Goal: Task Accomplishment & Management: Use online tool/utility

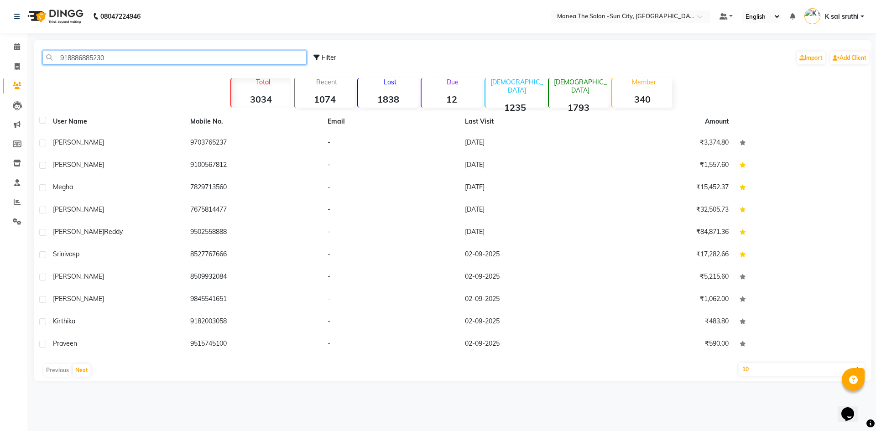
click at [135, 53] on input "918886885230" at bounding box center [174, 58] width 264 height 14
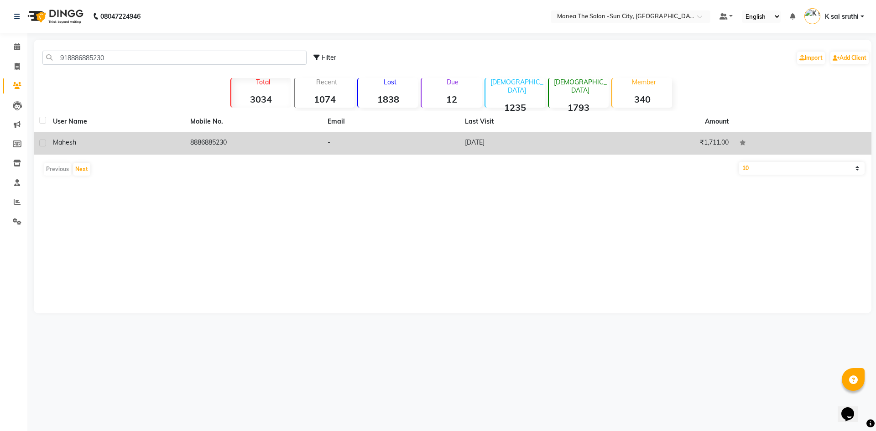
click at [221, 143] on td "8886885230" at bounding box center [253, 143] width 137 height 22
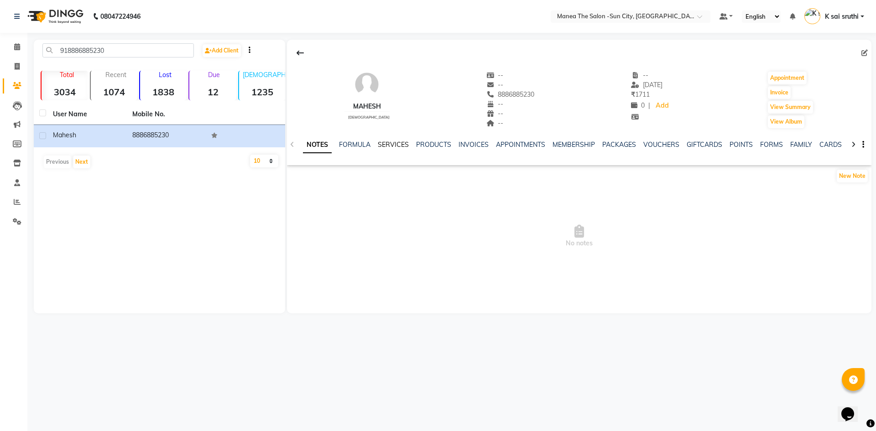
click at [398, 142] on link "SERVICES" at bounding box center [393, 145] width 31 height 8
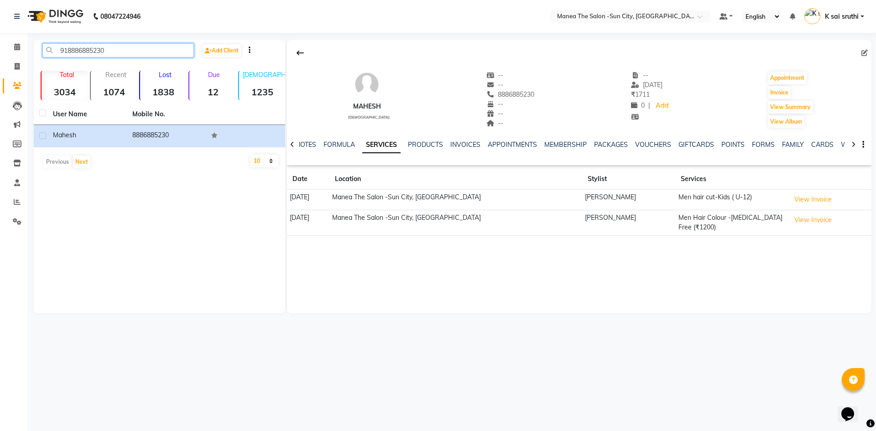
click at [126, 51] on input "918886885230" at bounding box center [118, 50] width 152 height 14
paste input "9852055957"
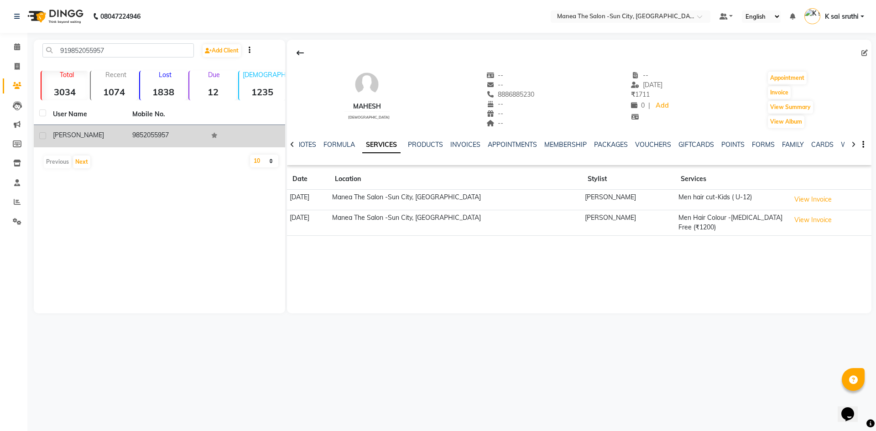
click at [152, 131] on td "9852055957" at bounding box center [166, 136] width 79 height 22
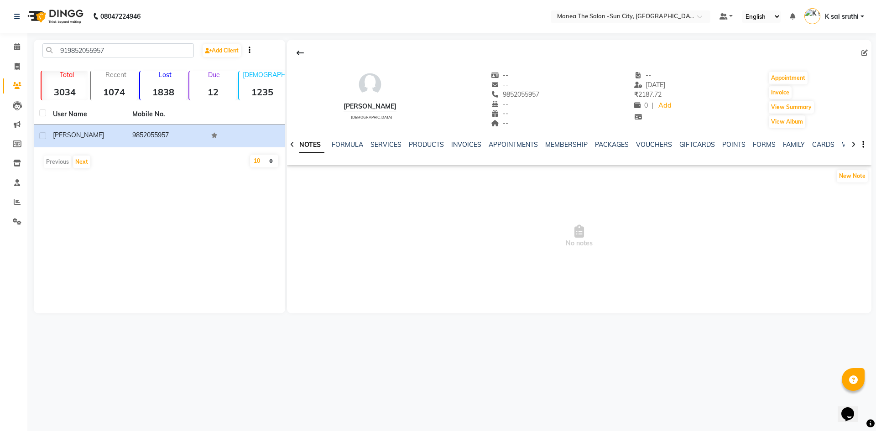
click at [387, 140] on div "SERVICES" at bounding box center [386, 145] width 31 height 10
click at [384, 145] on link "SERVICES" at bounding box center [386, 145] width 31 height 8
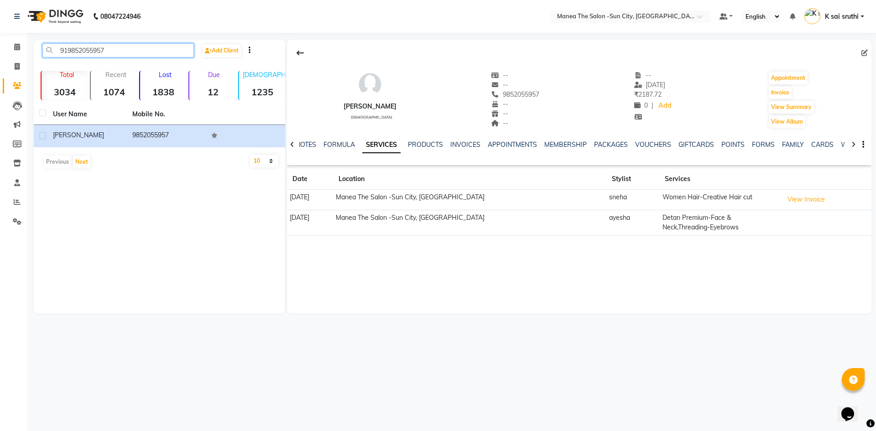
click at [119, 51] on input "919852055957" at bounding box center [118, 50] width 152 height 14
paste input "398174801"
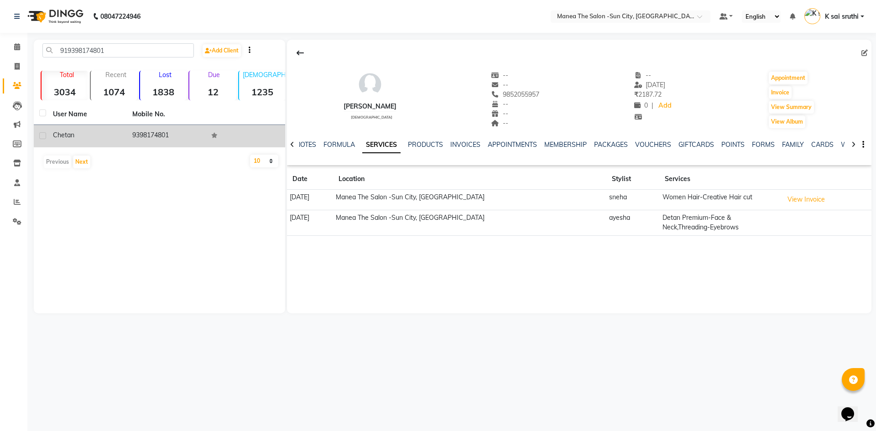
click at [159, 135] on td "9398174801" at bounding box center [166, 136] width 79 height 22
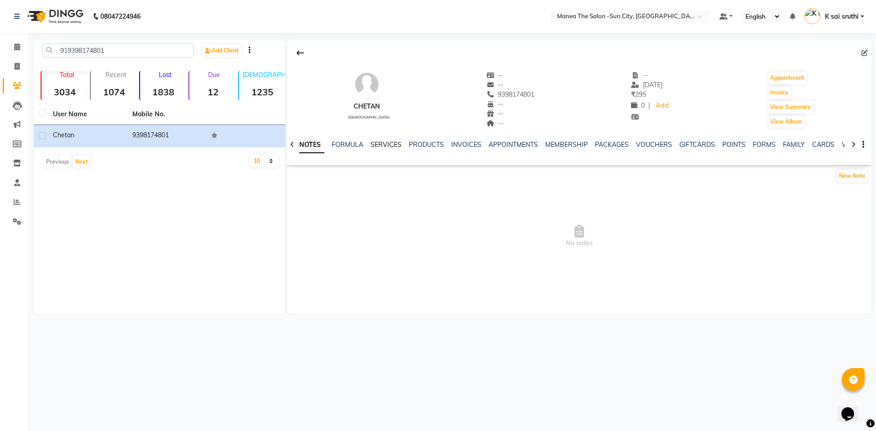
click at [381, 143] on link "SERVICES" at bounding box center [386, 145] width 31 height 8
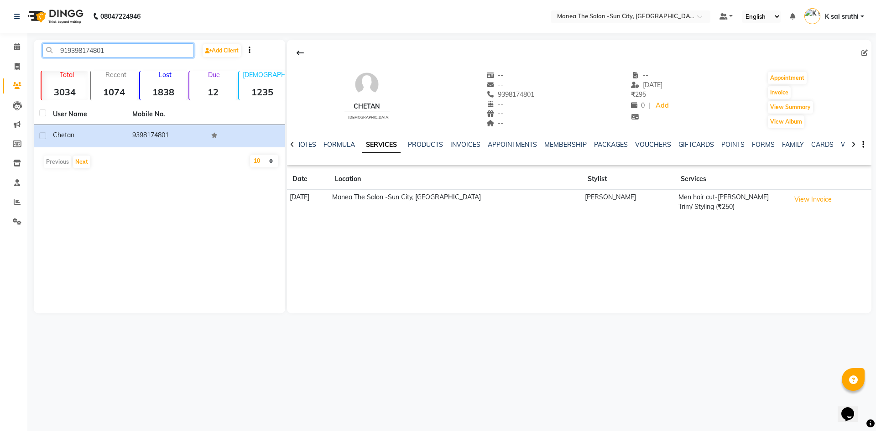
click at [132, 50] on input "919398174801" at bounding box center [118, 50] width 152 height 14
paste input "030009950"
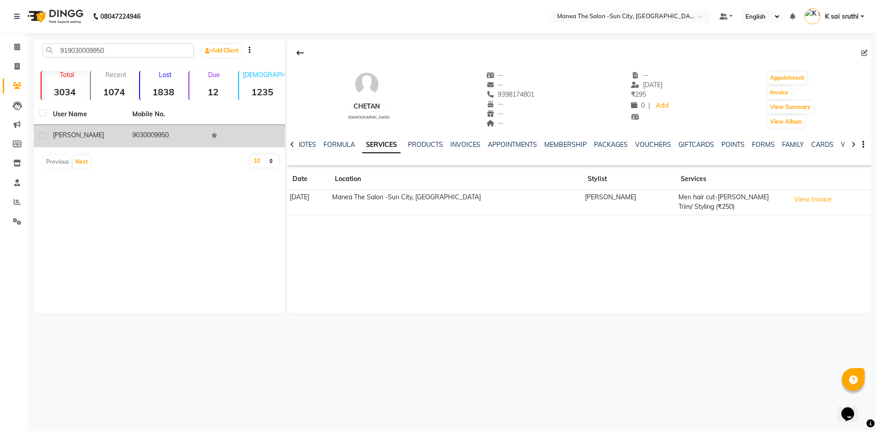
click at [154, 131] on td "9030009950" at bounding box center [166, 136] width 79 height 22
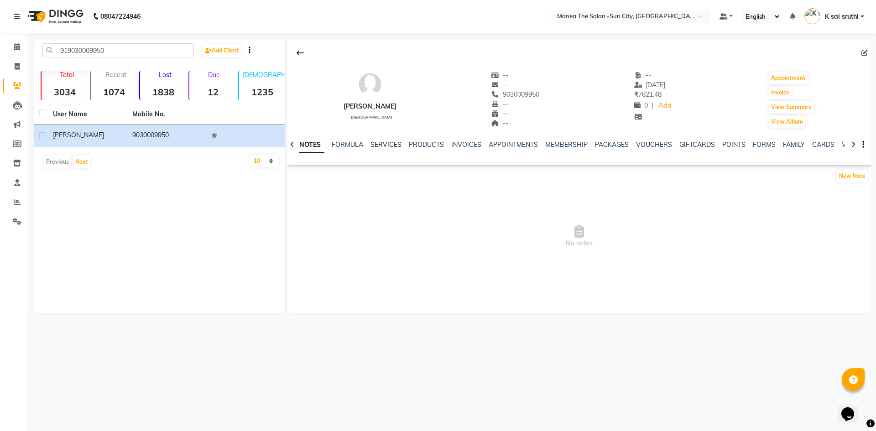
click at [379, 143] on link "SERVICES" at bounding box center [386, 145] width 31 height 8
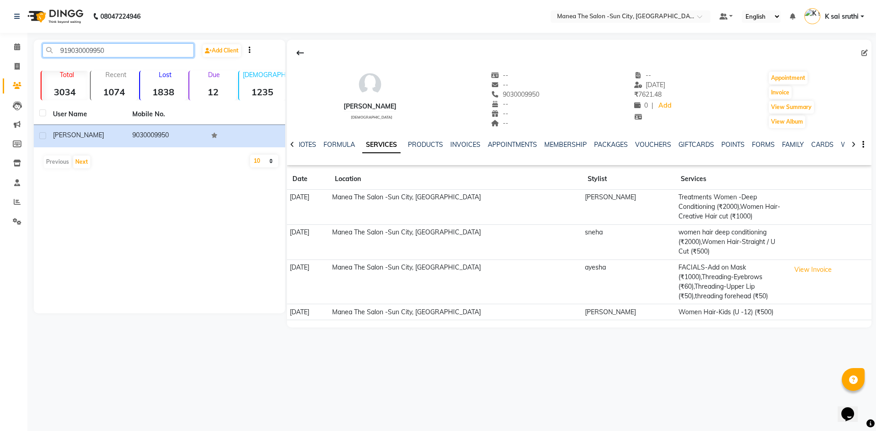
click at [122, 47] on input "919030009950" at bounding box center [118, 50] width 152 height 14
paste input "999017755"
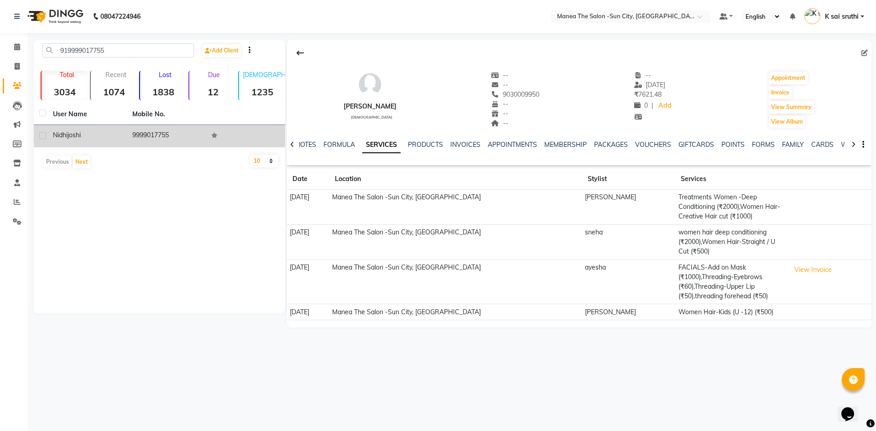
click at [157, 135] on td "9999017755" at bounding box center [166, 136] width 79 height 22
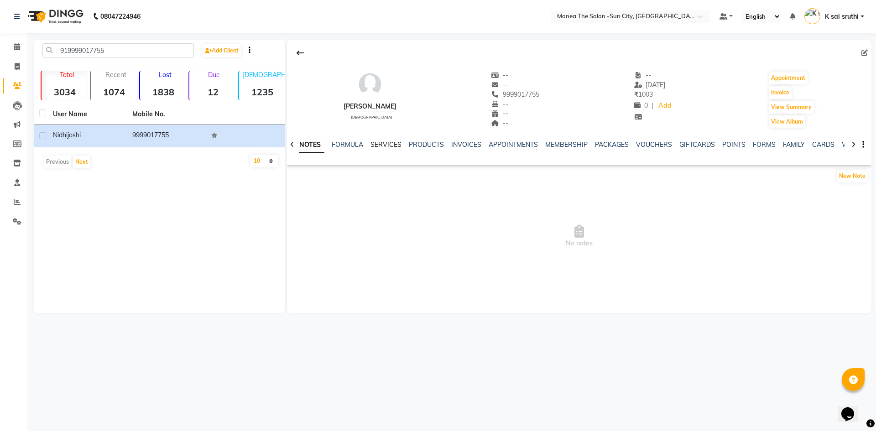
click at [379, 144] on link "SERVICES" at bounding box center [386, 145] width 31 height 8
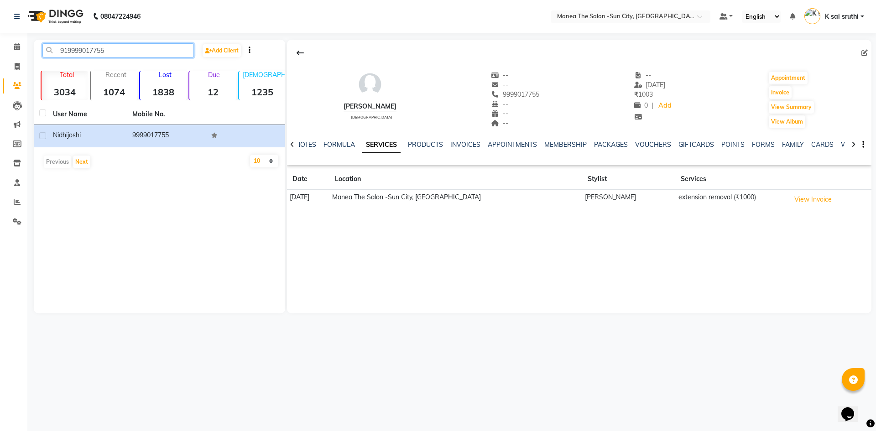
click at [115, 52] on input "919999017755" at bounding box center [118, 50] width 152 height 14
paste input "703149111"
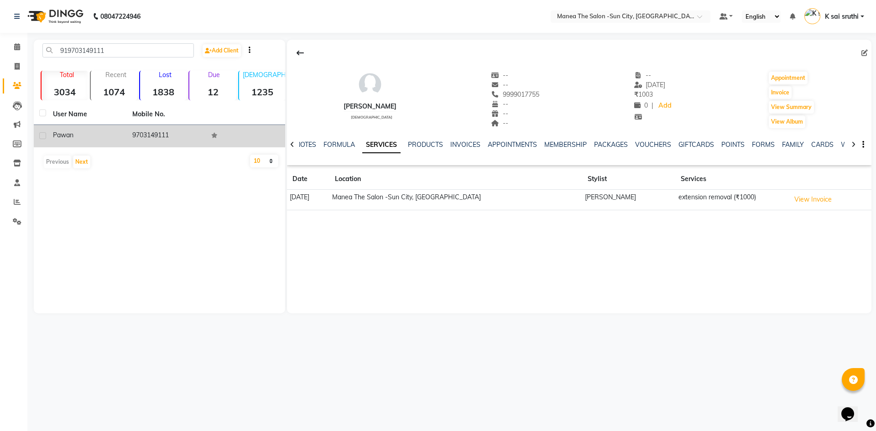
click at [154, 137] on td "9703149111" at bounding box center [166, 136] width 79 height 22
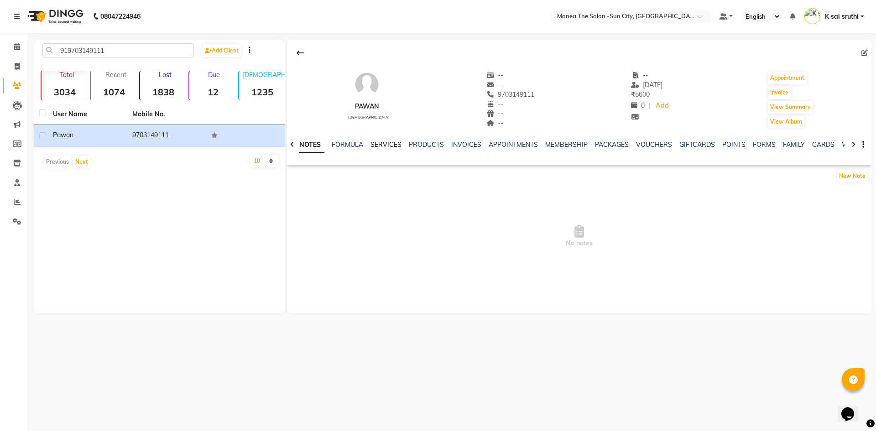
click at [392, 145] on link "SERVICES" at bounding box center [386, 145] width 31 height 8
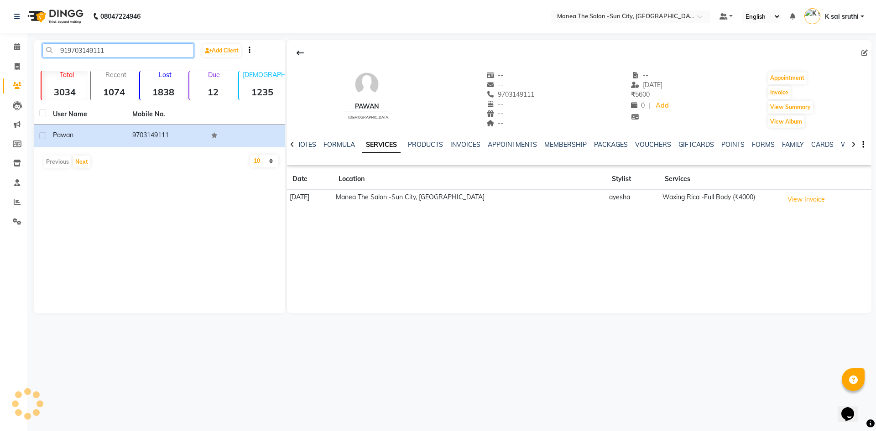
click at [115, 49] on input "919703149111" at bounding box center [118, 50] width 152 height 14
paste input "7358346072"
drag, startPoint x: 119, startPoint y: 47, endPoint x: 31, endPoint y: 62, distance: 88.8
click at [31, 62] on main "917358346072 Add Client Total 3034 Recent 1074 Lost 1838 Due 12 [DEMOGRAPHIC_DA…" at bounding box center [451, 184] width 849 height 288
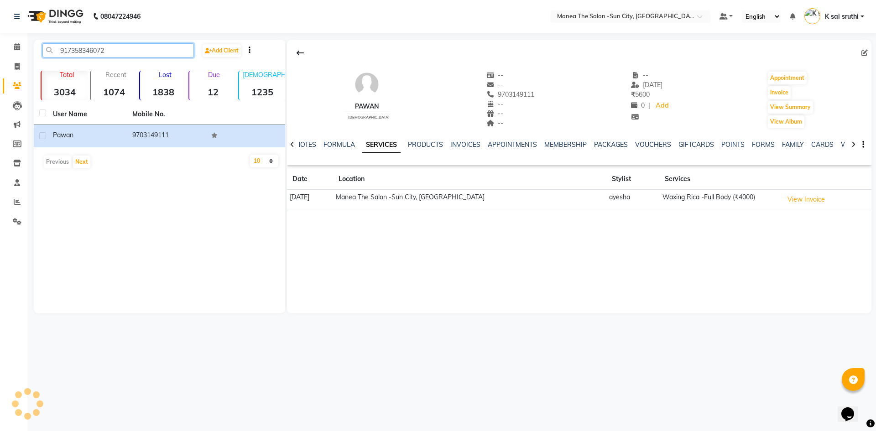
type input "917358346072"
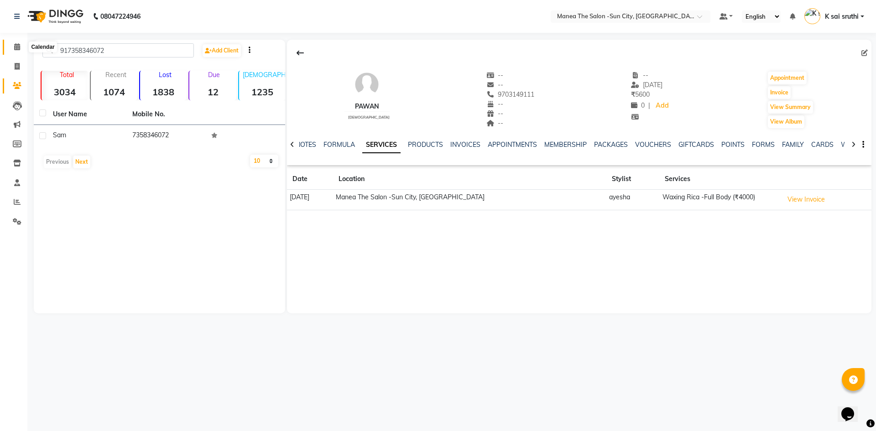
click at [18, 47] on icon at bounding box center [17, 46] width 6 height 7
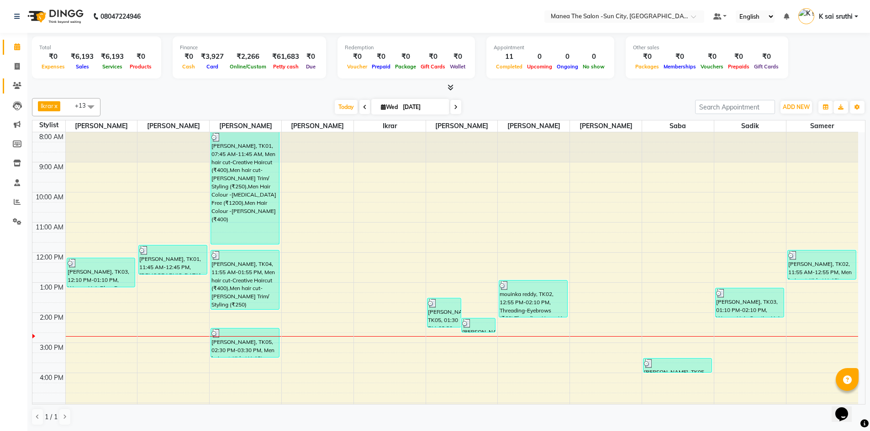
click at [21, 80] on link "Clients" at bounding box center [14, 86] width 22 height 15
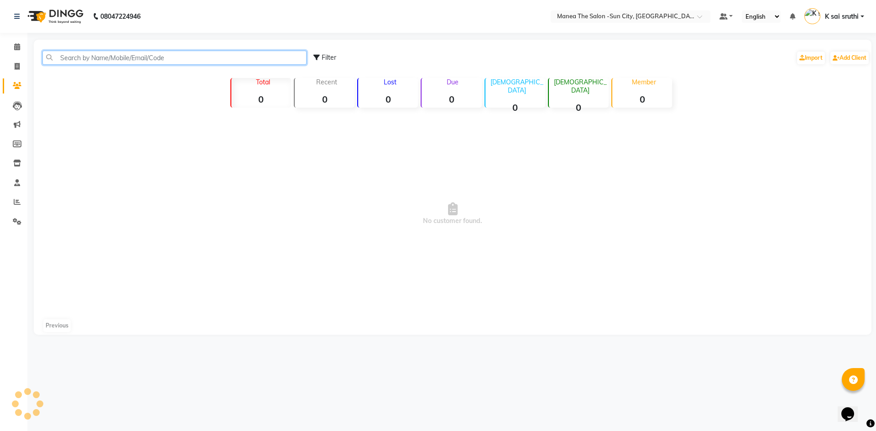
click at [93, 58] on input "text" at bounding box center [174, 58] width 264 height 14
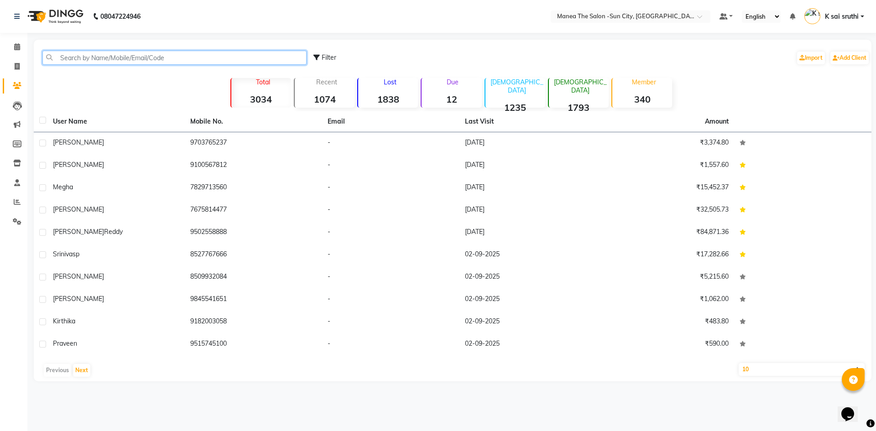
paste input "917358346072"
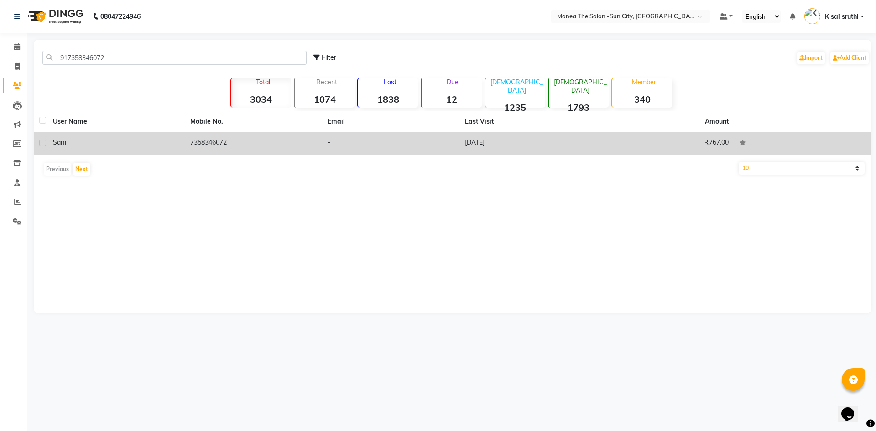
click at [199, 142] on td "7358346072" at bounding box center [253, 143] width 137 height 22
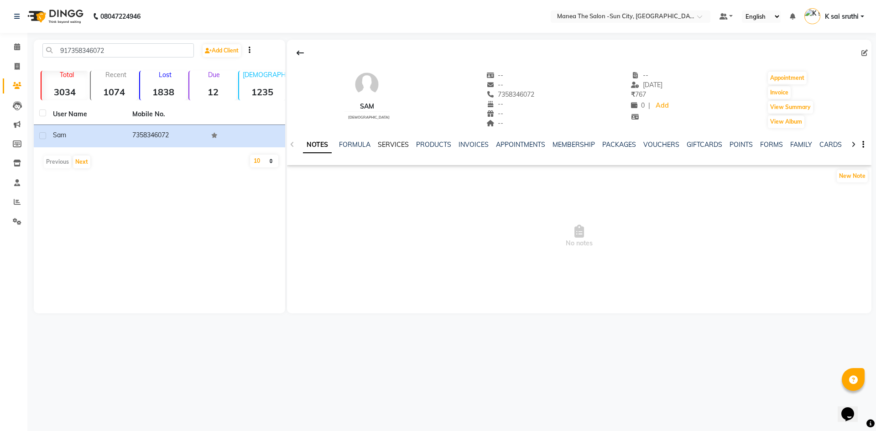
click at [390, 145] on link "SERVICES" at bounding box center [393, 145] width 31 height 8
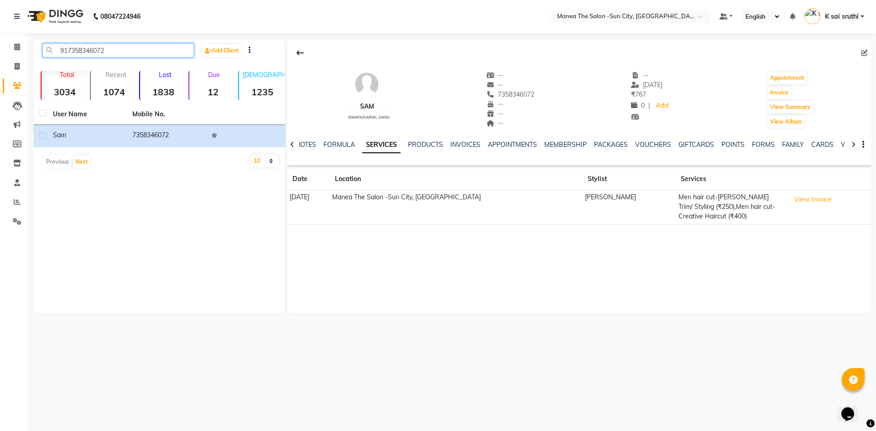
click at [119, 49] on input "917358346072" at bounding box center [118, 50] width 152 height 14
paste input "9346570785"
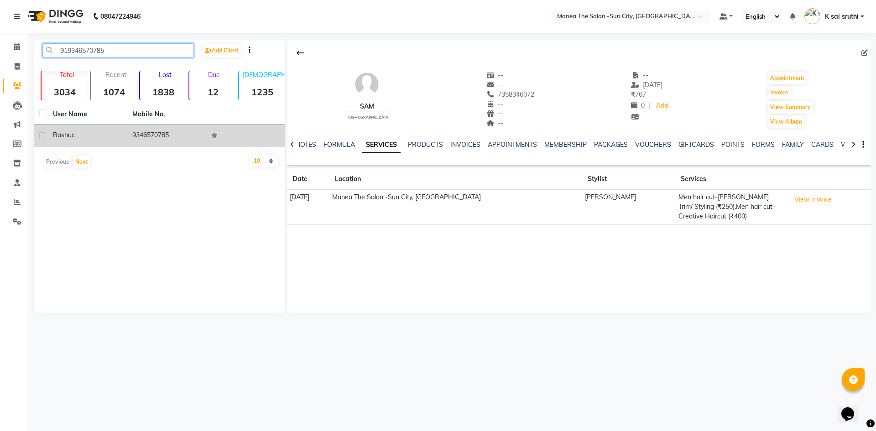
type input "919346570785"
click at [152, 136] on td "9346570785" at bounding box center [166, 136] width 79 height 22
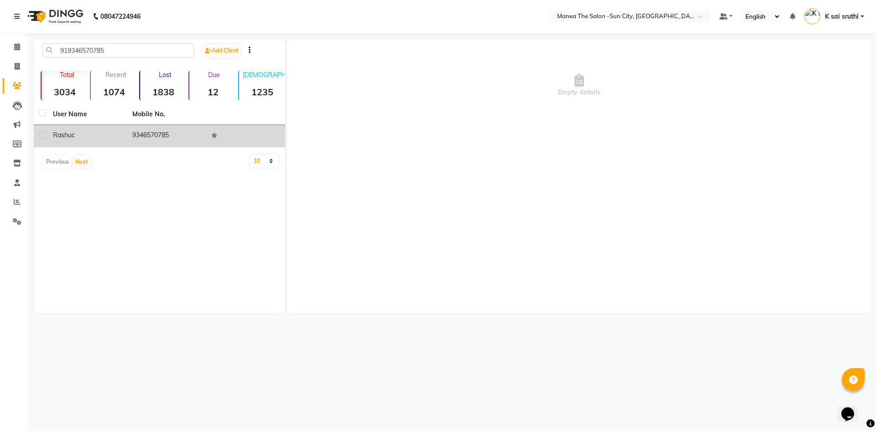
click at [149, 133] on td "9346570785" at bounding box center [166, 136] width 79 height 22
click at [153, 133] on td "9346570785" at bounding box center [166, 136] width 79 height 22
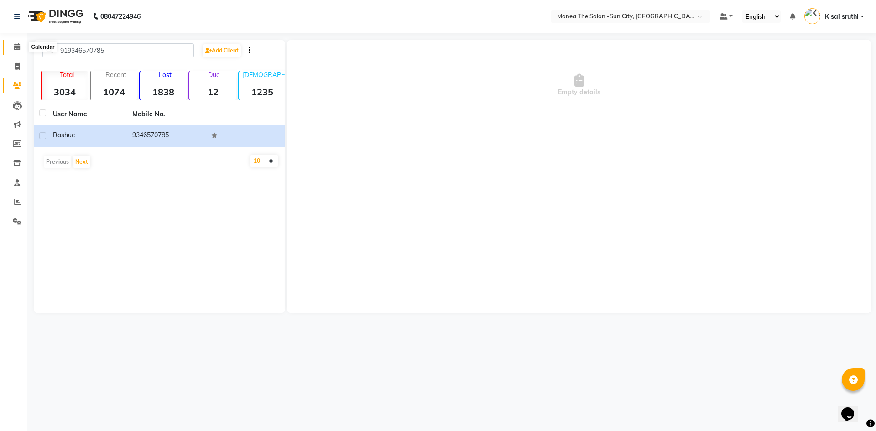
click at [16, 44] on icon at bounding box center [17, 46] width 6 height 7
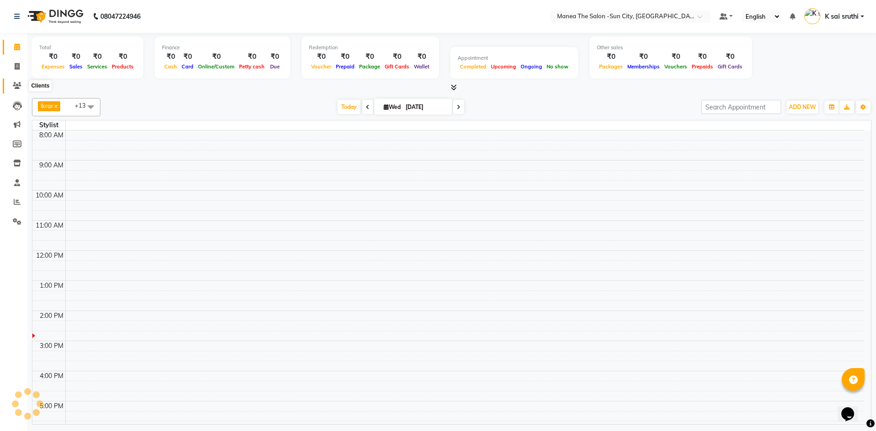
click at [15, 83] on icon at bounding box center [17, 85] width 9 height 7
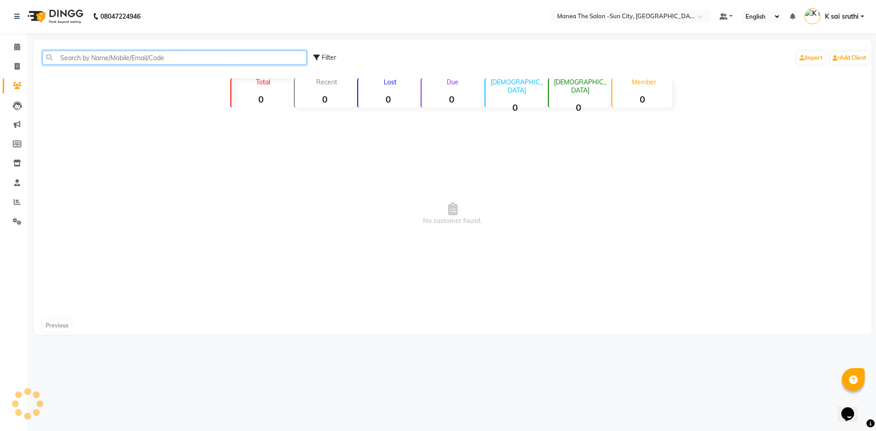
click at [105, 59] on input "text" at bounding box center [174, 58] width 264 height 14
paste input "919346570785"
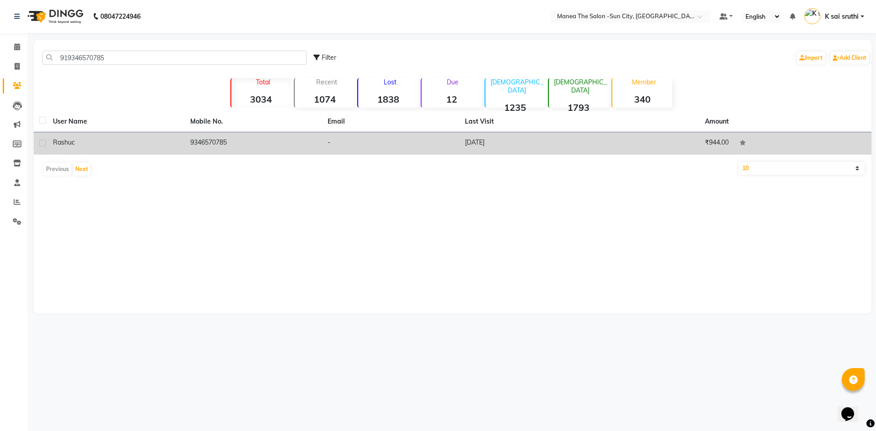
click at [208, 138] on td "9346570785" at bounding box center [253, 143] width 137 height 22
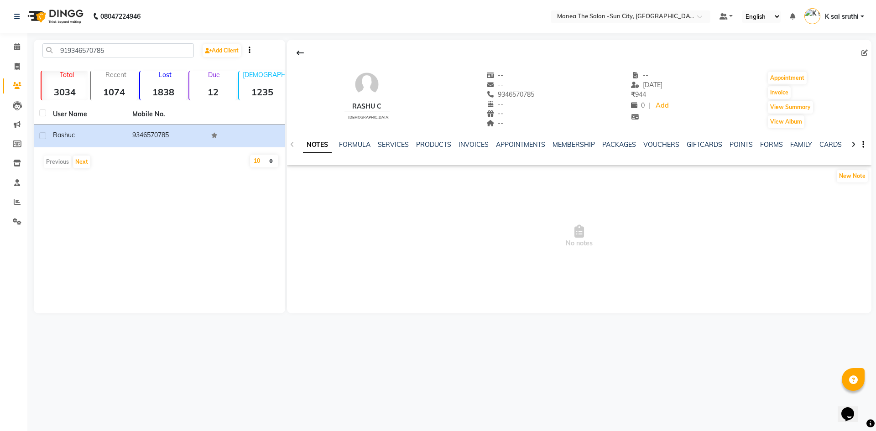
click at [392, 140] on div "NOTES FORMULA SERVICES PRODUCTS INVOICES APPOINTMENTS MEMBERSHIP PACKAGES VOUCH…" at bounding box center [579, 144] width 585 height 31
click at [391, 144] on link "SERVICES" at bounding box center [393, 145] width 31 height 8
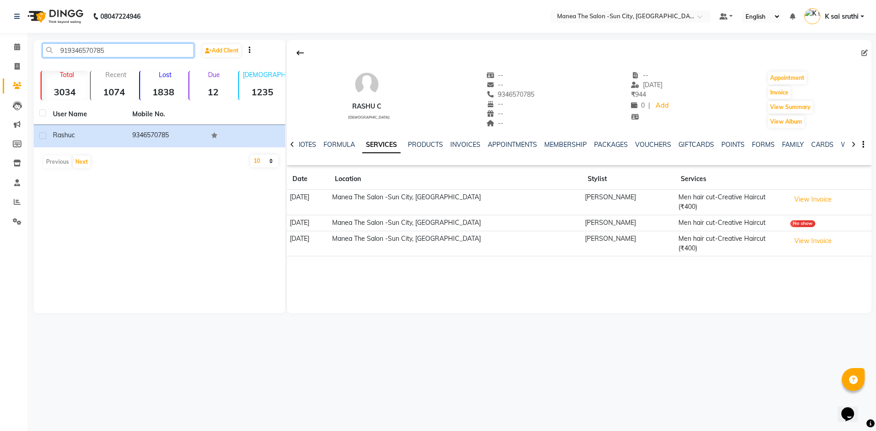
click at [121, 47] on input "919346570785" at bounding box center [118, 50] width 152 height 14
paste input "652055957"
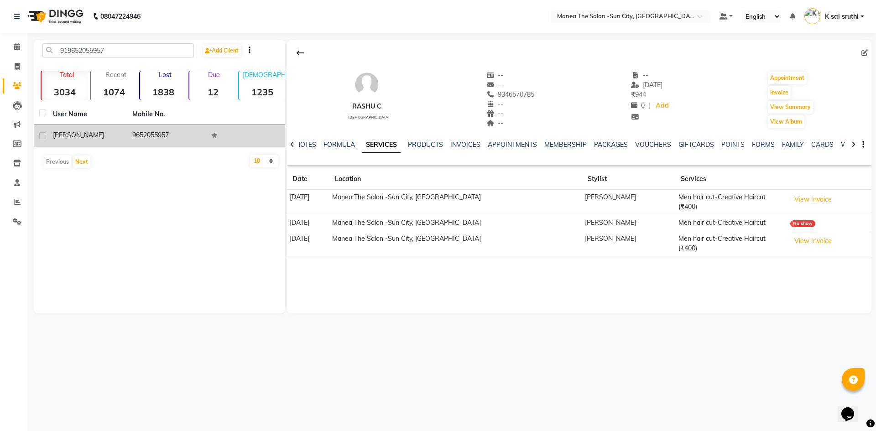
click at [158, 136] on td "9652055957" at bounding box center [166, 136] width 79 height 22
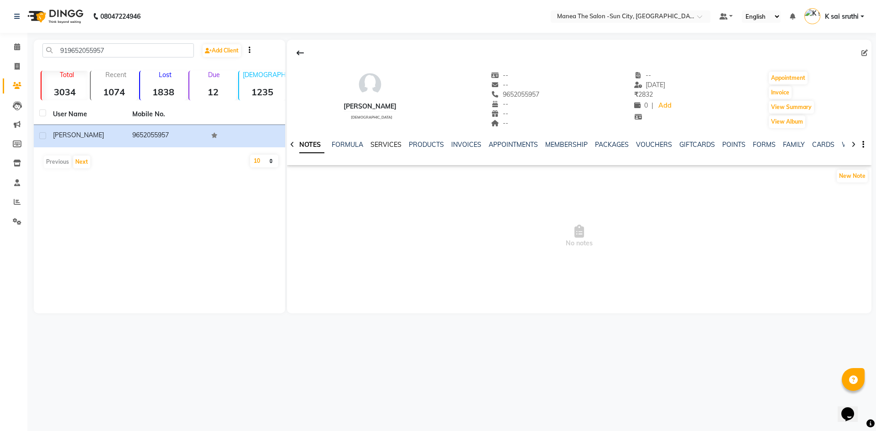
click at [382, 143] on link "SERVICES" at bounding box center [386, 145] width 31 height 8
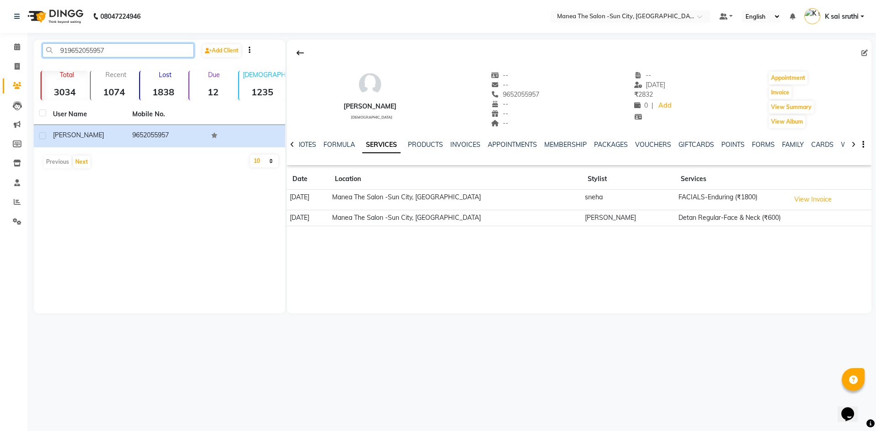
click at [123, 51] on input "919652055957" at bounding box center [118, 50] width 152 height 14
paste input "7893528884"
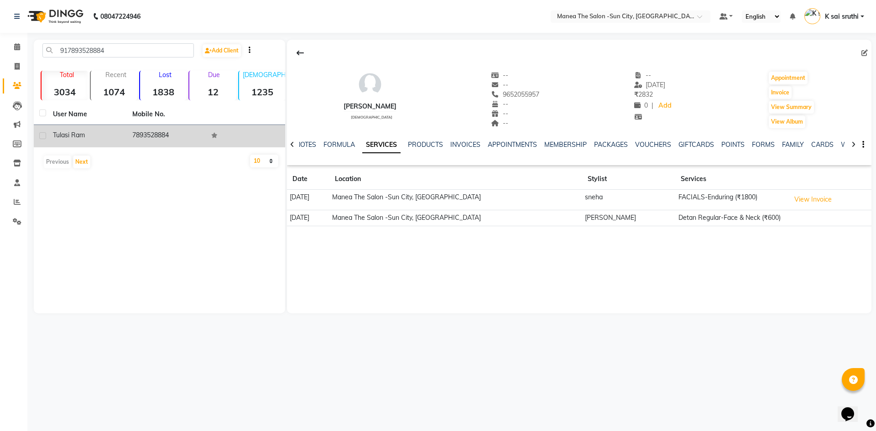
click at [141, 132] on td "7893528884" at bounding box center [166, 136] width 79 height 22
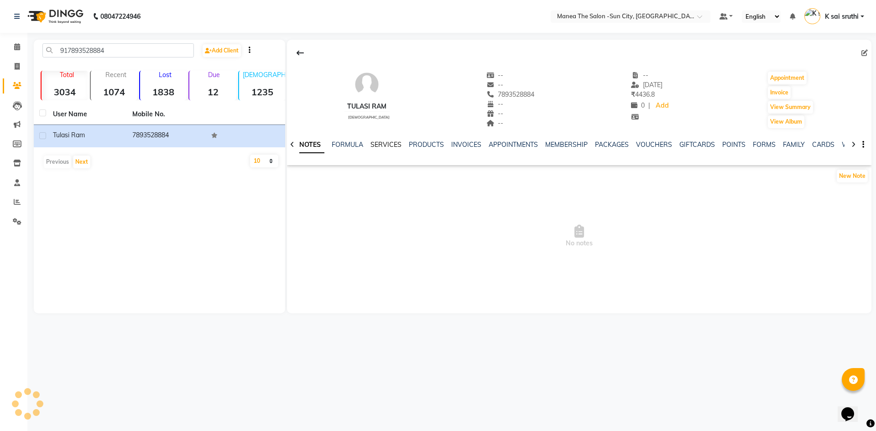
click at [383, 145] on link "SERVICES" at bounding box center [386, 145] width 31 height 8
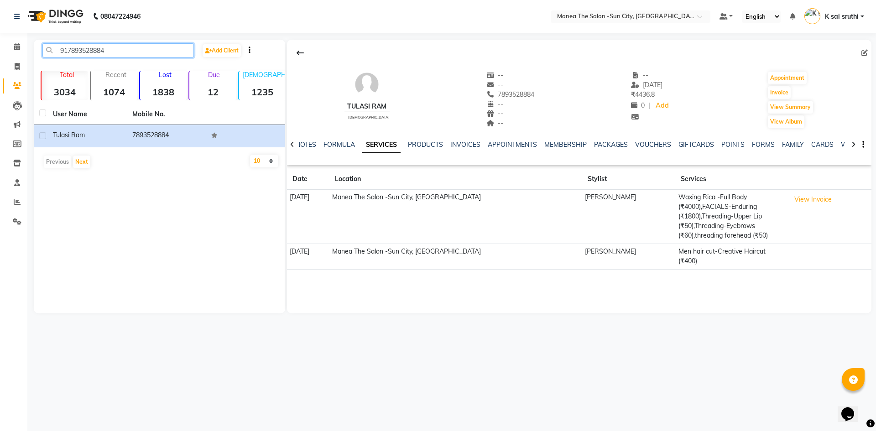
click at [132, 46] on input "917893528884" at bounding box center [118, 50] width 152 height 14
paste input "9000481728"
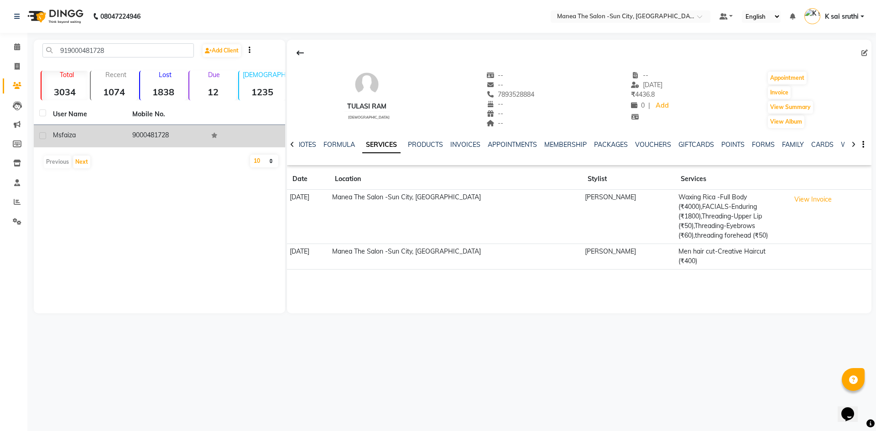
click at [160, 132] on td "9000481728" at bounding box center [166, 136] width 79 height 22
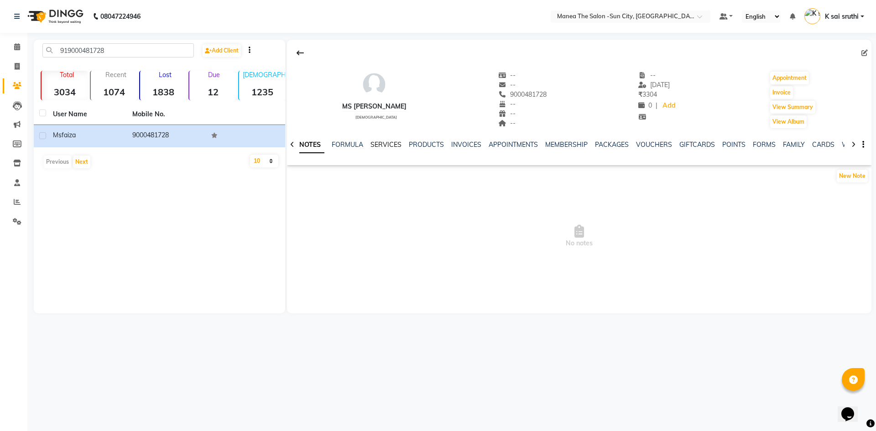
click at [384, 144] on link "SERVICES" at bounding box center [386, 145] width 31 height 8
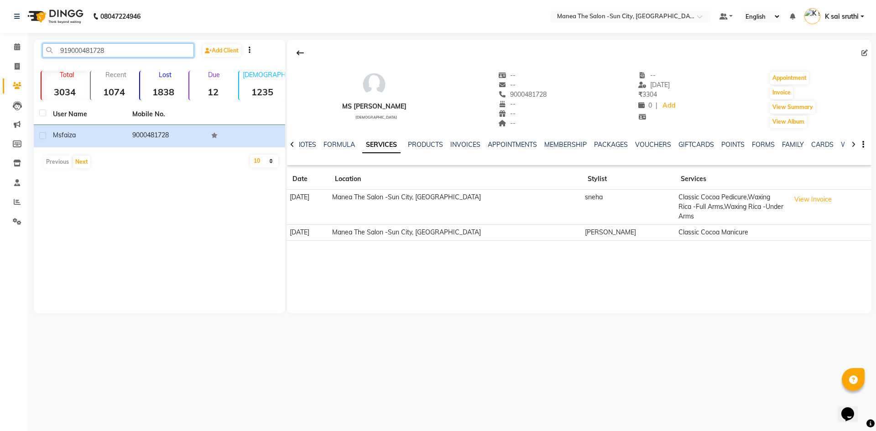
click at [115, 45] on input "919000481728" at bounding box center [118, 50] width 152 height 14
paste input "9744228"
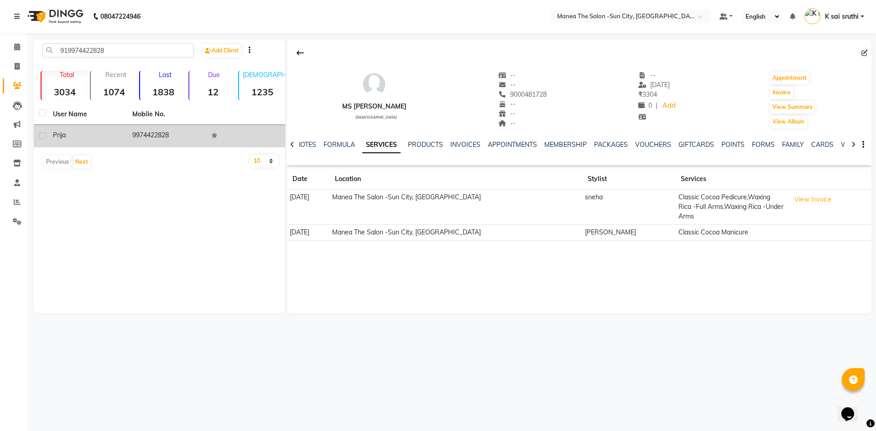
click at [156, 135] on td "9974422828" at bounding box center [166, 136] width 79 height 22
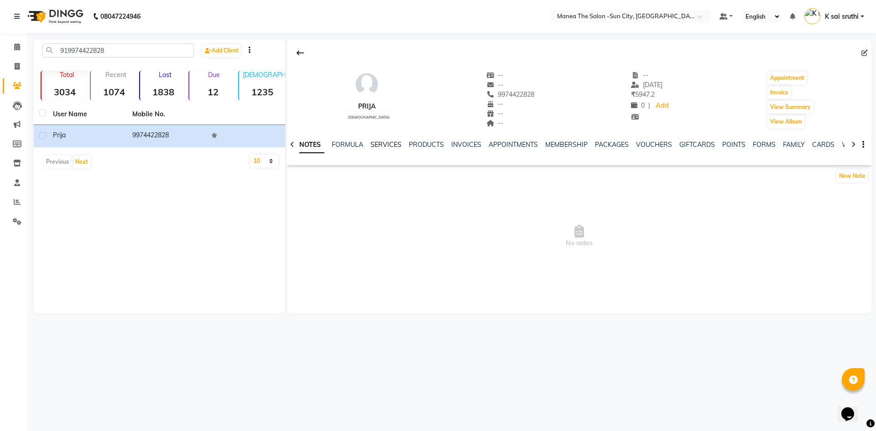
click at [383, 145] on link "SERVICES" at bounding box center [386, 145] width 31 height 8
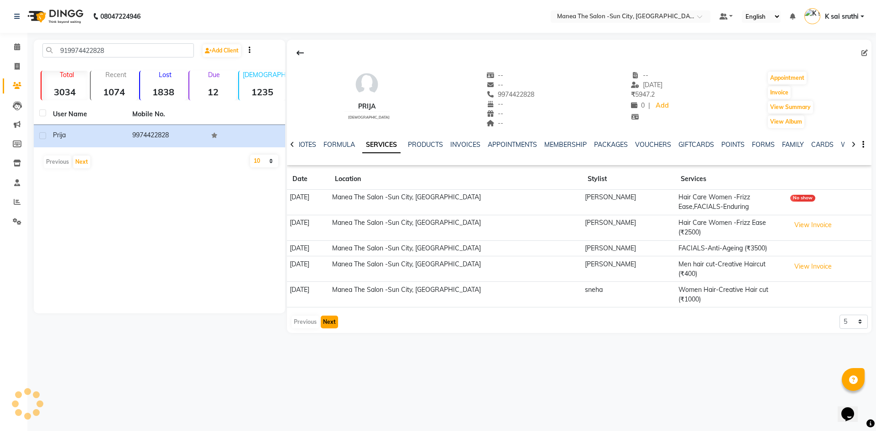
click at [335, 316] on button "Next" at bounding box center [329, 322] width 17 height 13
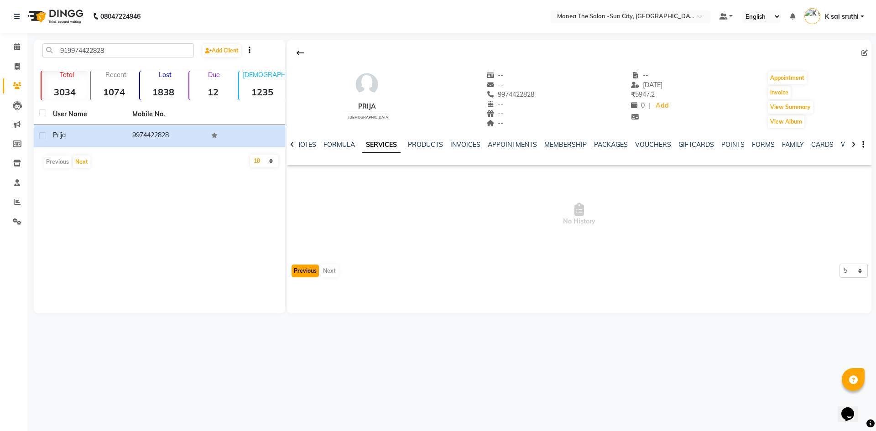
click at [299, 272] on button "Previous" at bounding box center [305, 271] width 27 height 13
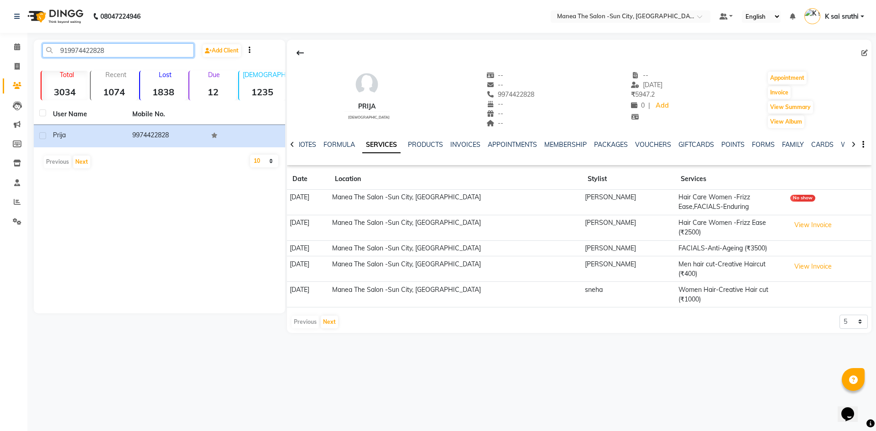
click at [137, 47] on input "919974422828" at bounding box center [118, 50] width 152 height 14
paste input "502738789"
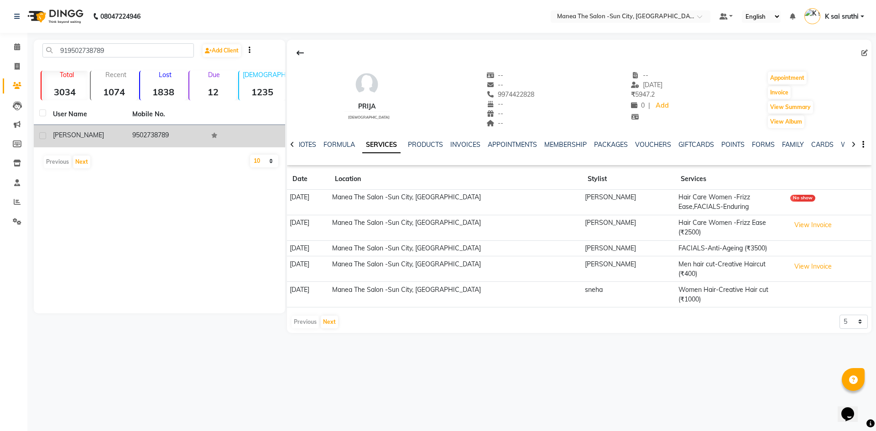
click at [161, 136] on td "9502738789" at bounding box center [166, 136] width 79 height 22
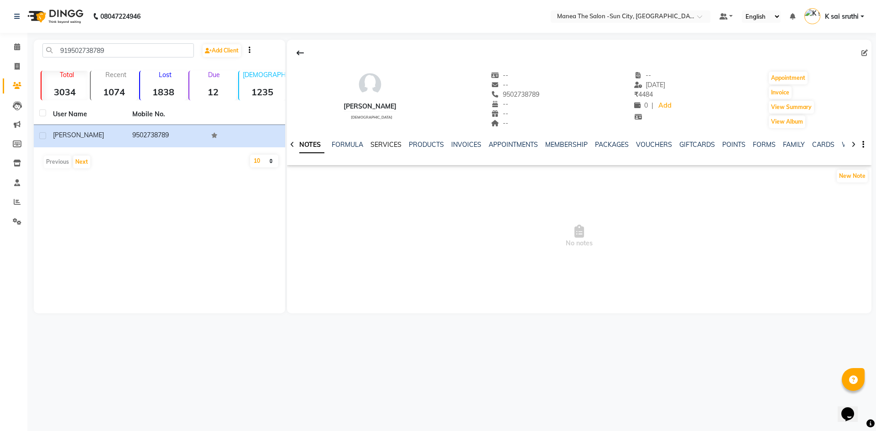
click at [391, 143] on link "SERVICES" at bounding box center [386, 145] width 31 height 8
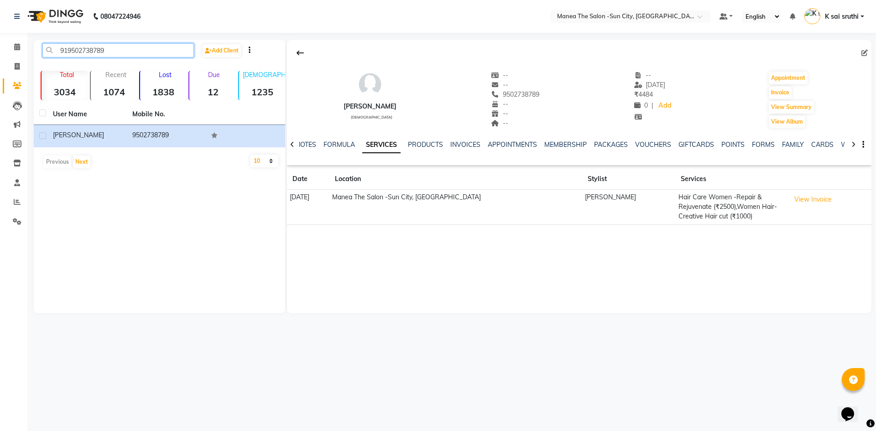
click at [123, 50] on input "919502738789" at bounding box center [118, 50] width 152 height 14
paste input "8686969691"
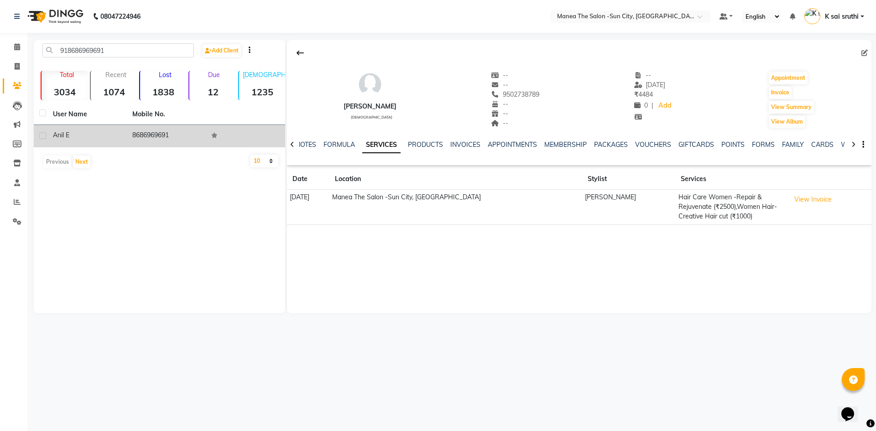
click at [149, 136] on td "8686969691" at bounding box center [166, 136] width 79 height 22
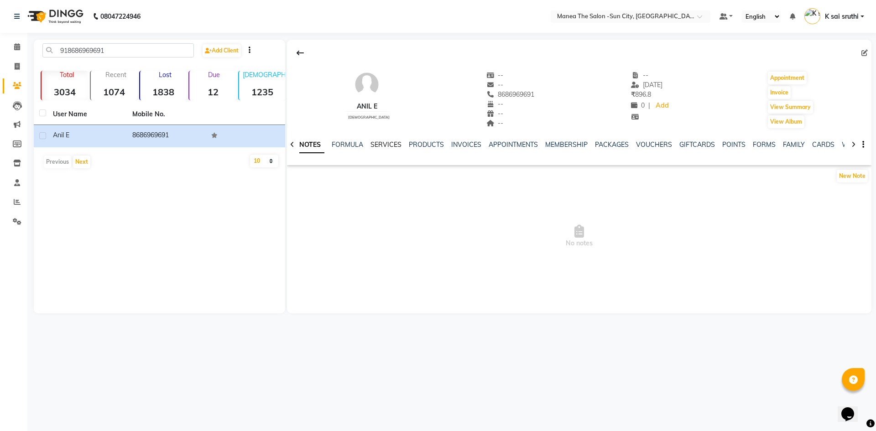
click at [387, 142] on link "SERVICES" at bounding box center [386, 145] width 31 height 8
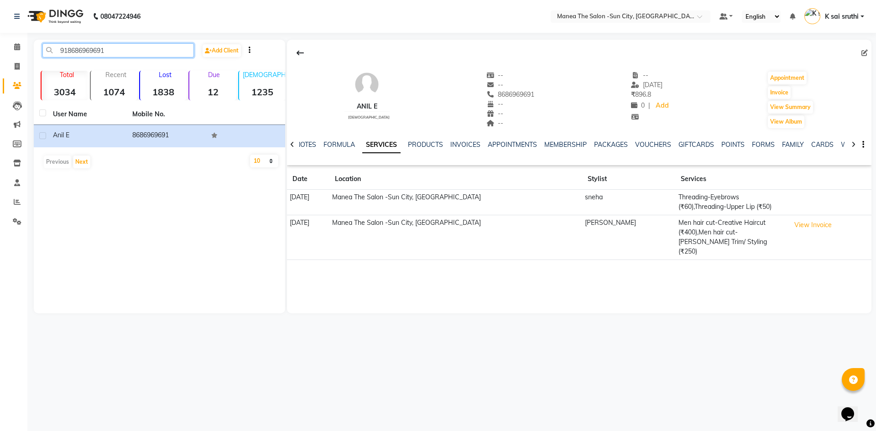
click at [144, 51] on input "918686969691" at bounding box center [118, 50] width 152 height 14
paste input "9834607858"
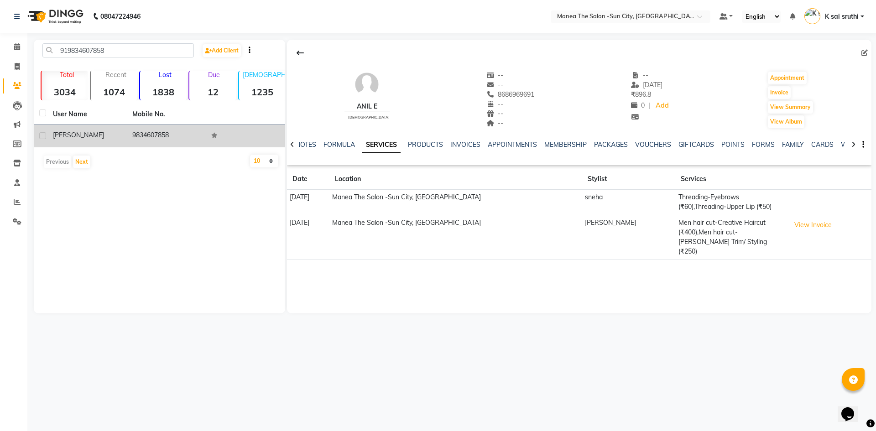
click at [163, 138] on td "9834607858" at bounding box center [166, 136] width 79 height 22
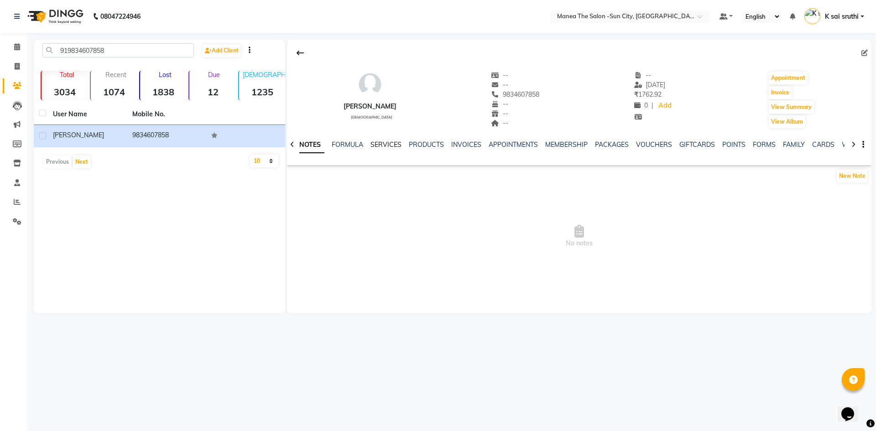
click at [388, 141] on link "SERVICES" at bounding box center [386, 145] width 31 height 8
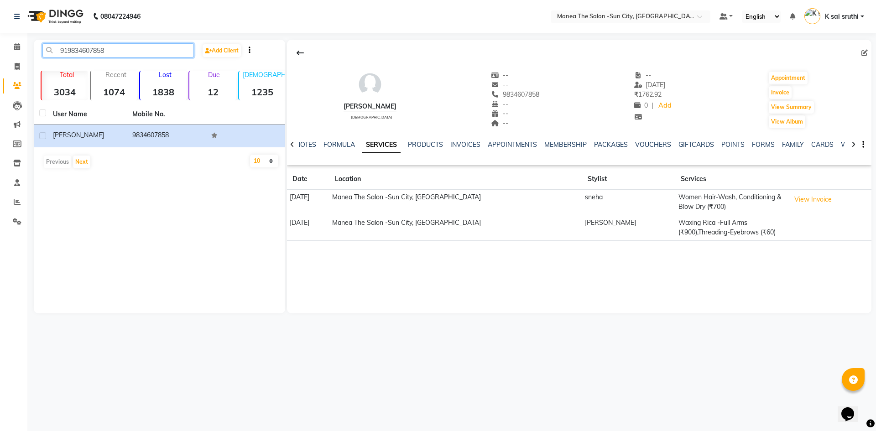
click at [115, 53] on input "919834607858" at bounding box center [118, 50] width 152 height 14
paste input "8250952800"
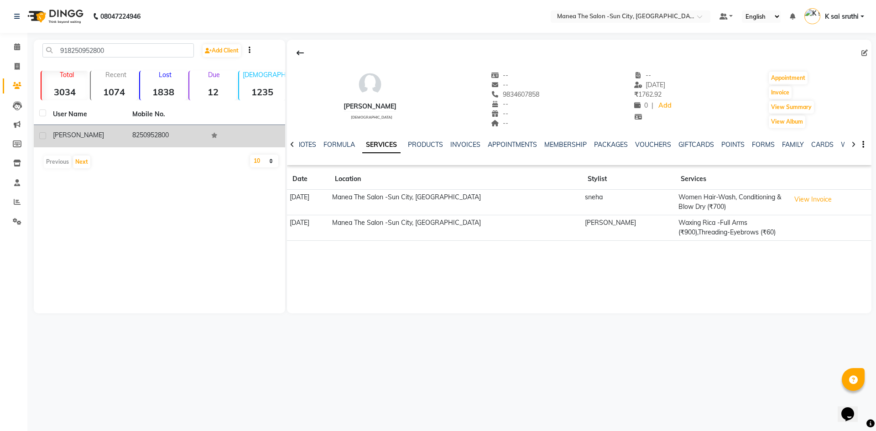
click at [153, 136] on td "8250952800" at bounding box center [166, 136] width 79 height 22
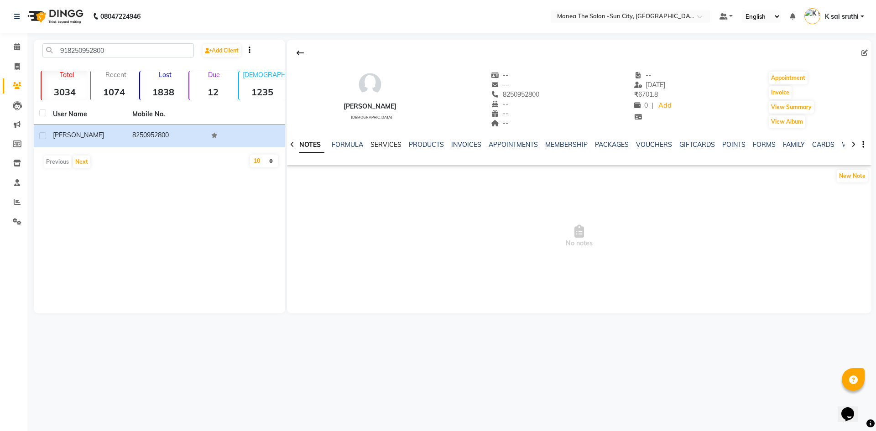
click at [389, 144] on link "SERVICES" at bounding box center [386, 145] width 31 height 8
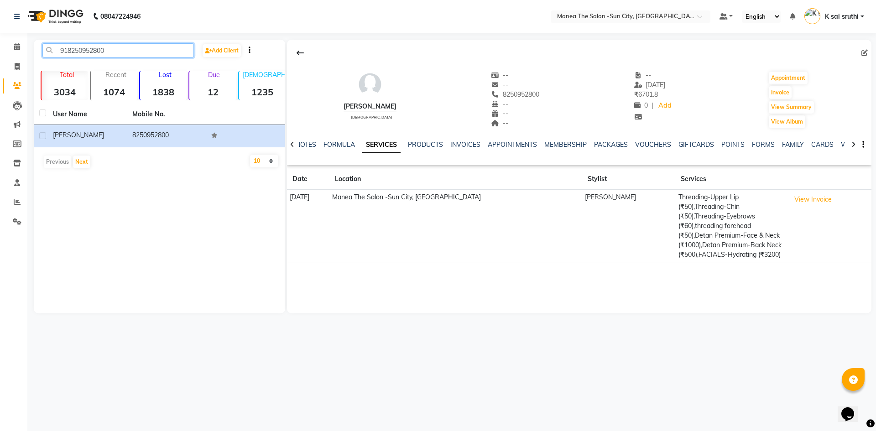
click at [122, 50] on input "918250952800" at bounding box center [118, 50] width 152 height 14
paste input "9515836405"
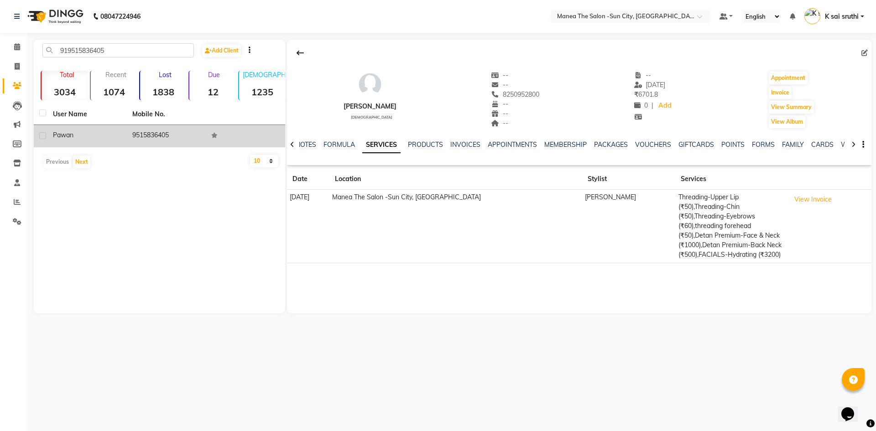
click at [153, 138] on td "9515836405" at bounding box center [166, 136] width 79 height 22
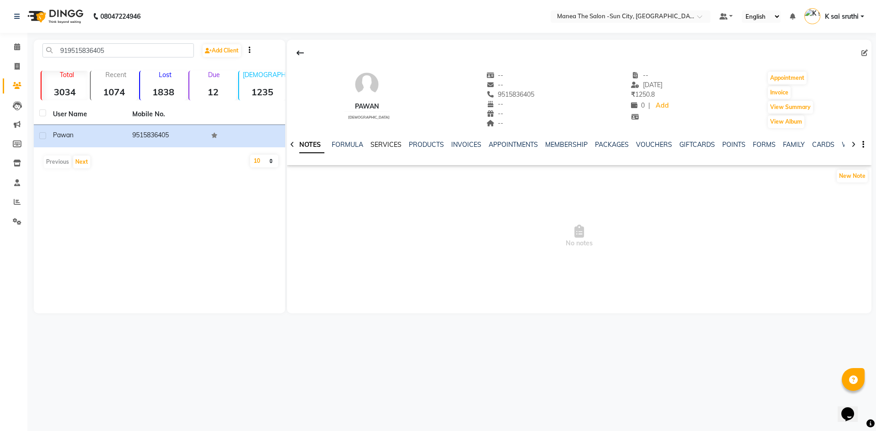
click at [396, 142] on link "SERVICES" at bounding box center [386, 145] width 31 height 8
click at [396, 142] on link "SERVICES" at bounding box center [381, 145] width 38 height 16
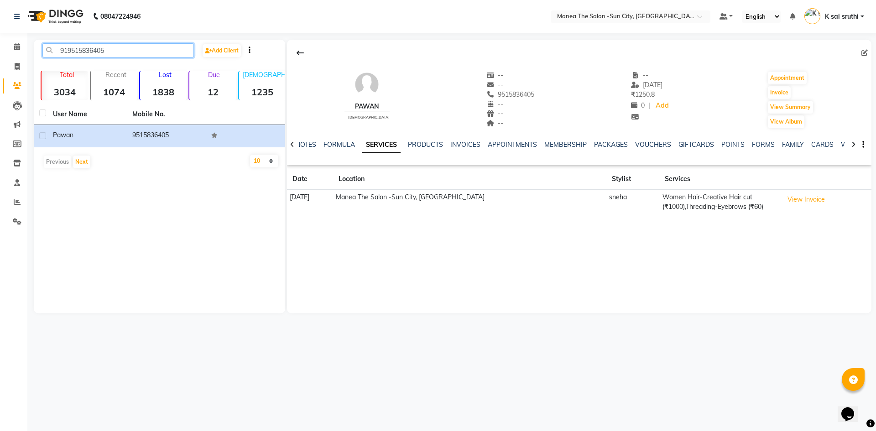
click at [123, 45] on input "919515836405" at bounding box center [118, 50] width 152 height 14
paste input "690863559"
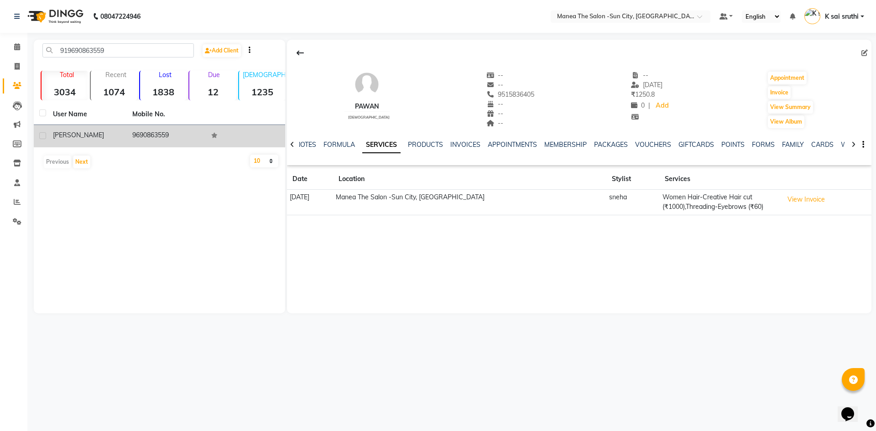
click at [151, 133] on td "9690863559" at bounding box center [166, 136] width 79 height 22
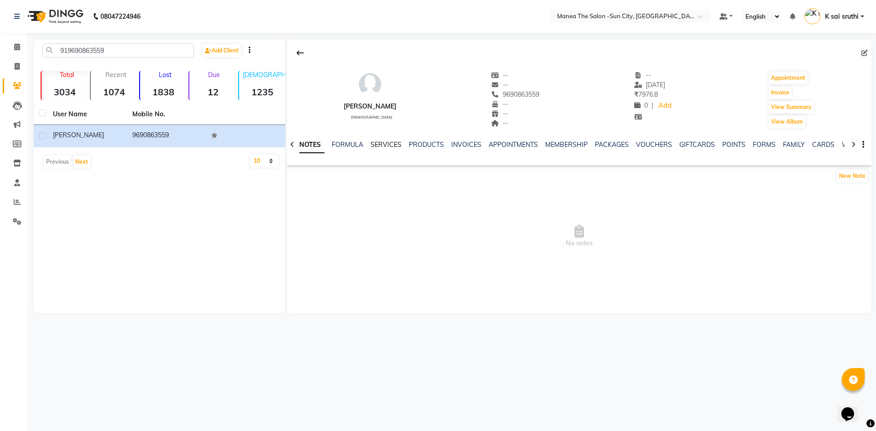
click at [384, 147] on link "SERVICES" at bounding box center [386, 145] width 31 height 8
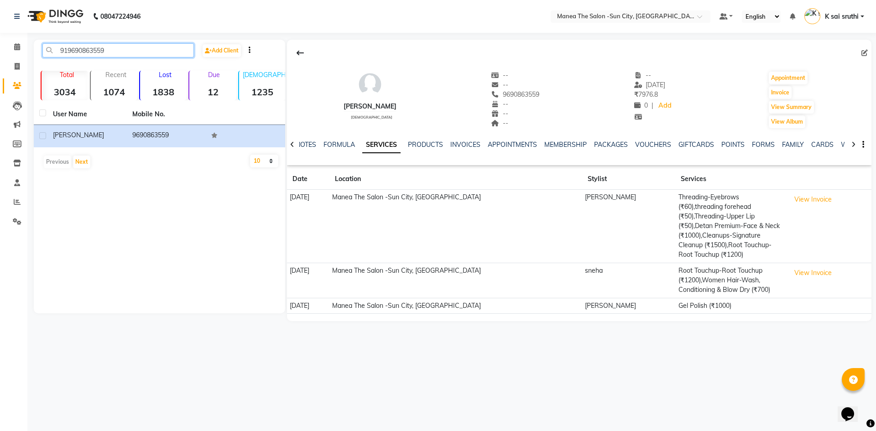
click at [107, 49] on input "919690863559" at bounding box center [118, 50] width 152 height 14
paste input "8722397311"
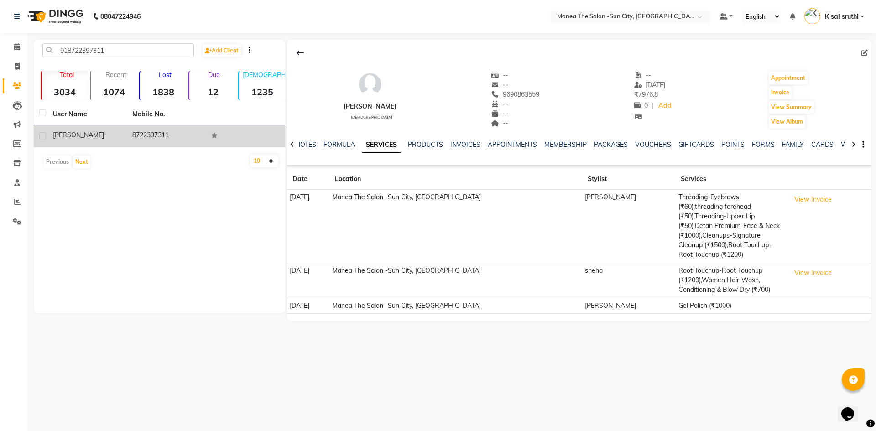
click at [160, 140] on td "8722397311" at bounding box center [166, 136] width 79 height 22
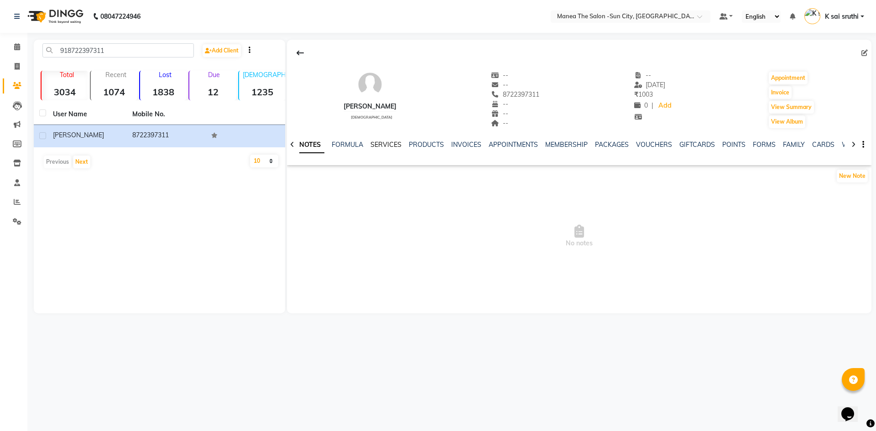
click at [390, 144] on link "SERVICES" at bounding box center [386, 145] width 31 height 8
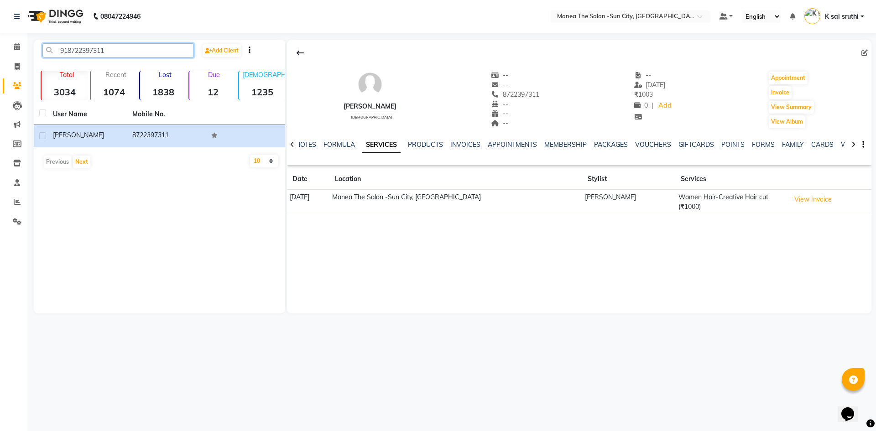
click at [141, 56] on input "918722397311" at bounding box center [118, 50] width 152 height 14
click at [144, 52] on input "918722397311" at bounding box center [118, 50] width 152 height 14
paste input "9704409070"
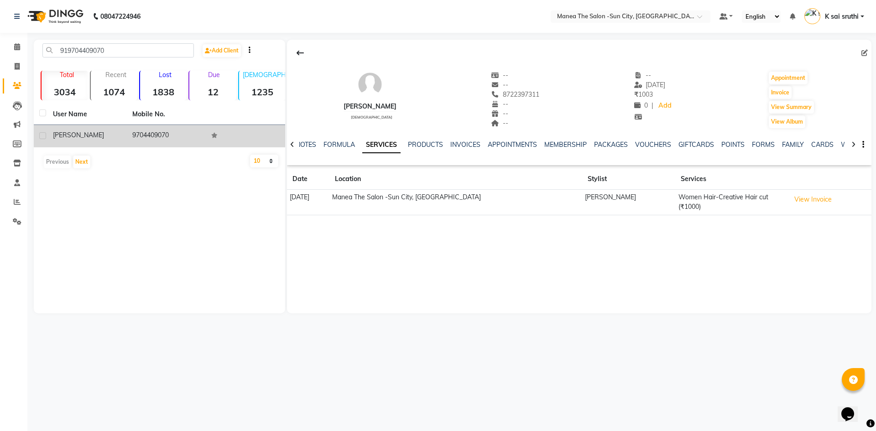
click at [156, 135] on td "9704409070" at bounding box center [166, 136] width 79 height 22
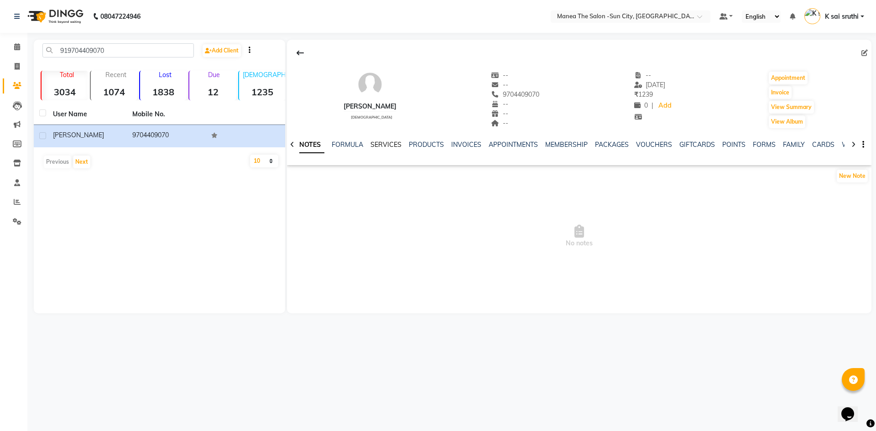
click at [388, 144] on link "SERVICES" at bounding box center [386, 145] width 31 height 8
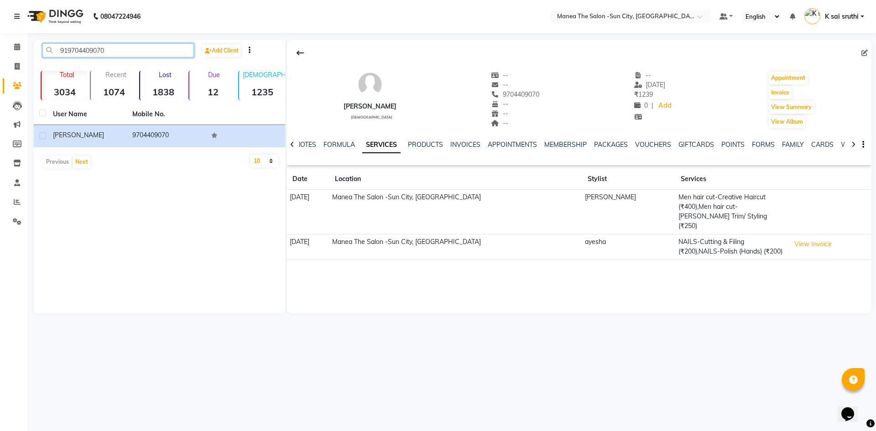
click at [116, 53] on input "919704409070" at bounding box center [118, 50] width 152 height 14
paste input "666222622"
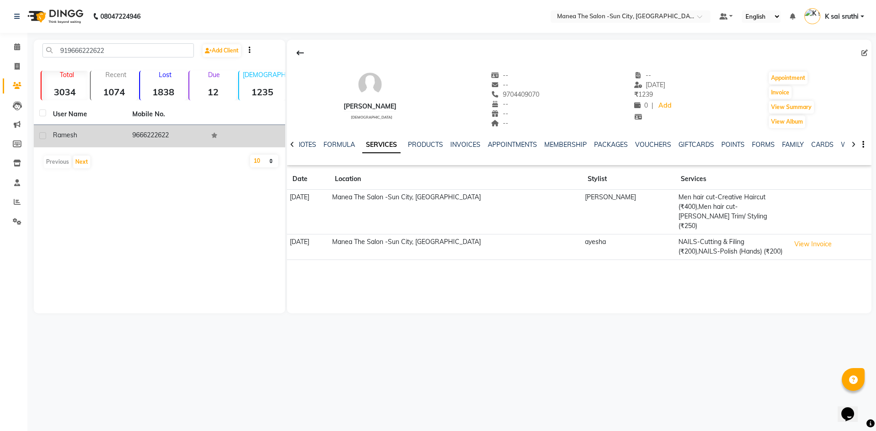
click at [149, 129] on td "9666222622" at bounding box center [166, 136] width 79 height 22
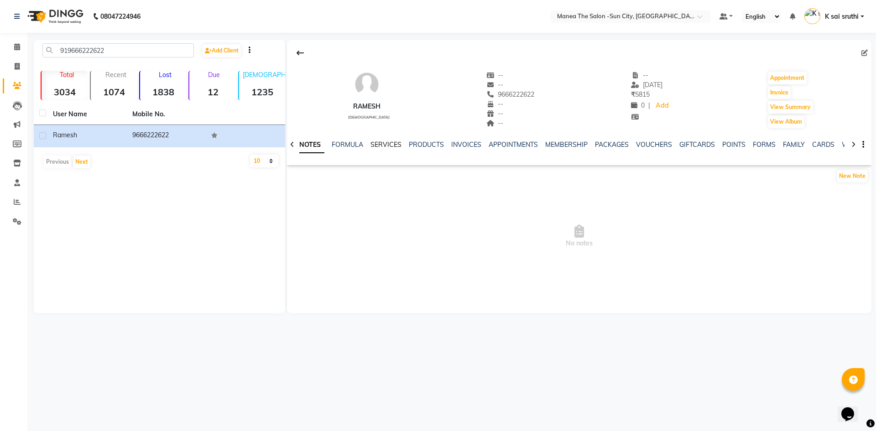
click at [376, 143] on link "SERVICES" at bounding box center [386, 145] width 31 height 8
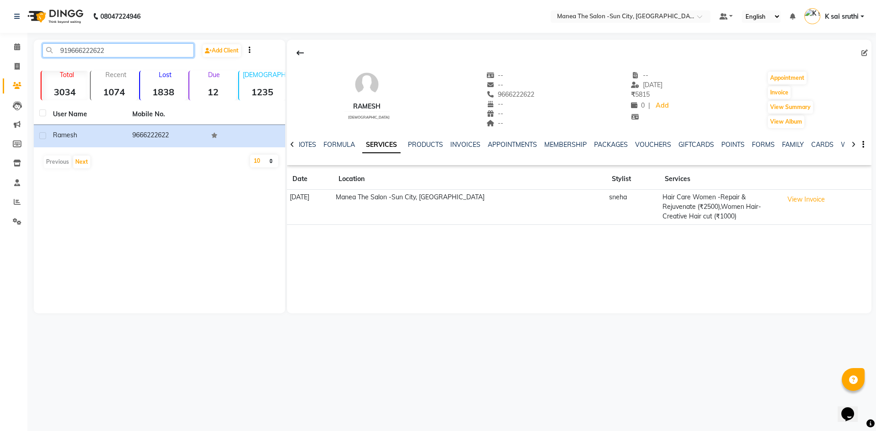
click at [124, 50] on input "919666222622" at bounding box center [118, 50] width 152 height 14
paste input "8143591668"
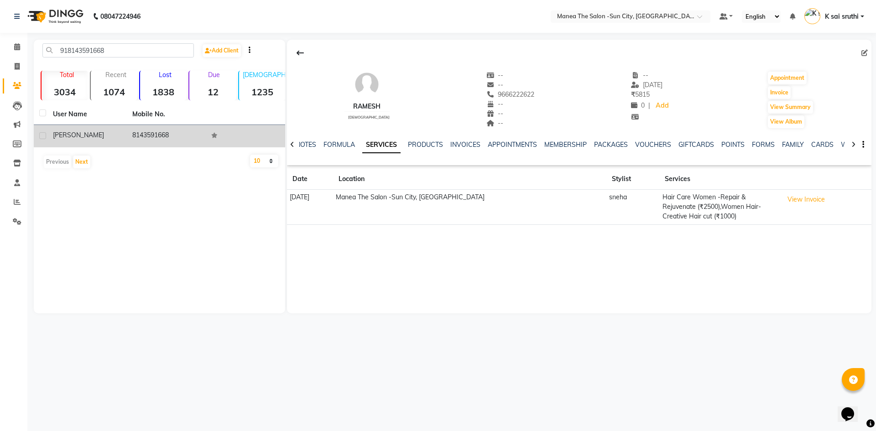
click at [148, 136] on td "8143591668" at bounding box center [166, 136] width 79 height 22
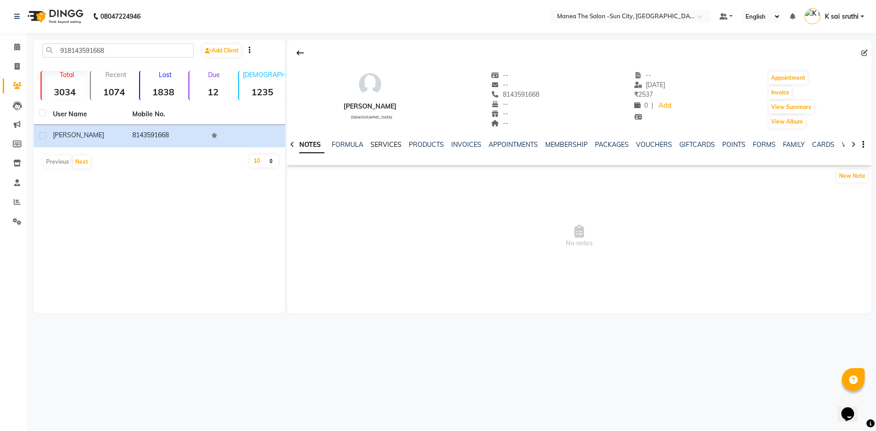
click at [385, 143] on link "SERVICES" at bounding box center [386, 145] width 31 height 8
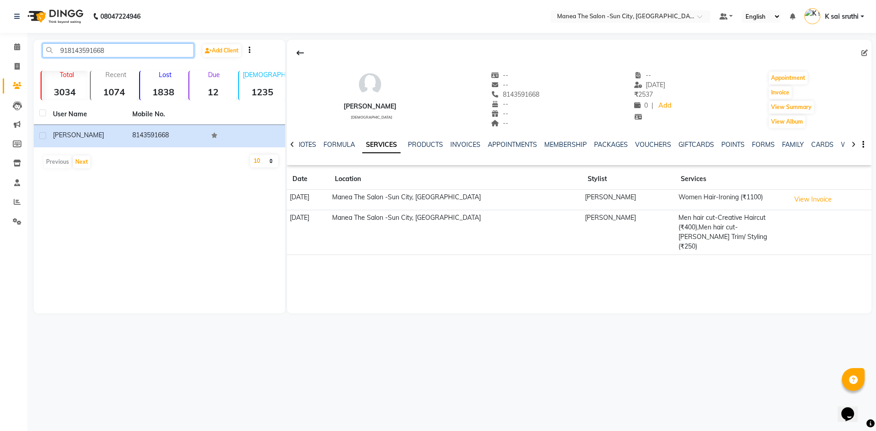
click at [125, 50] on input "918143591668" at bounding box center [118, 50] width 152 height 14
paste input "30721383"
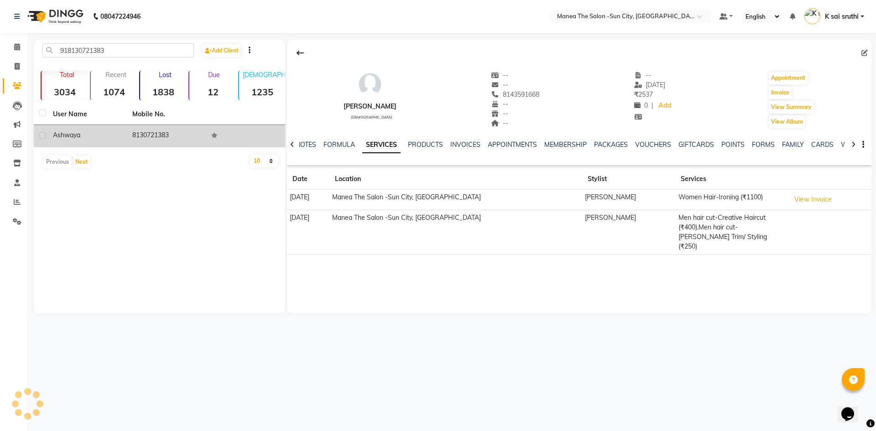
click at [157, 133] on td "8130721383" at bounding box center [166, 136] width 79 height 22
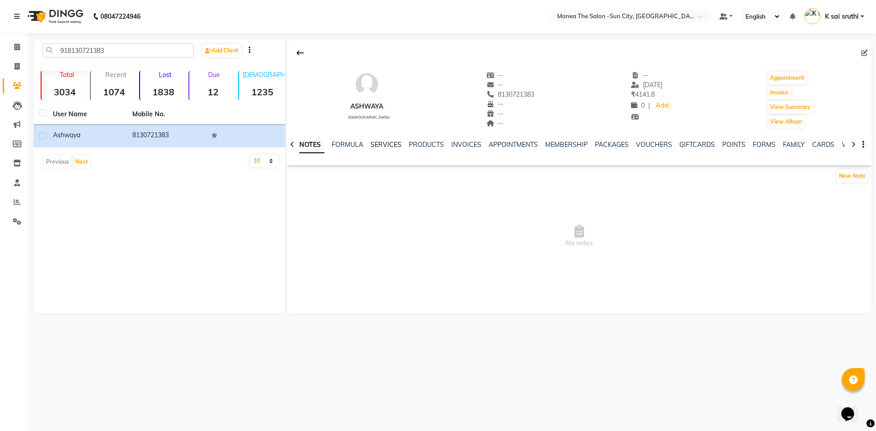
click at [385, 146] on link "SERVICES" at bounding box center [386, 145] width 31 height 8
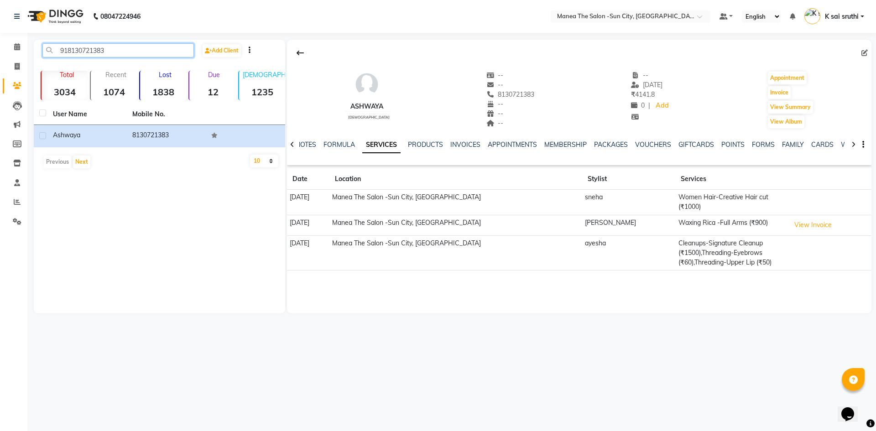
click at [135, 47] on input "918130721383" at bounding box center [118, 50] width 152 height 14
paste input "9908185184"
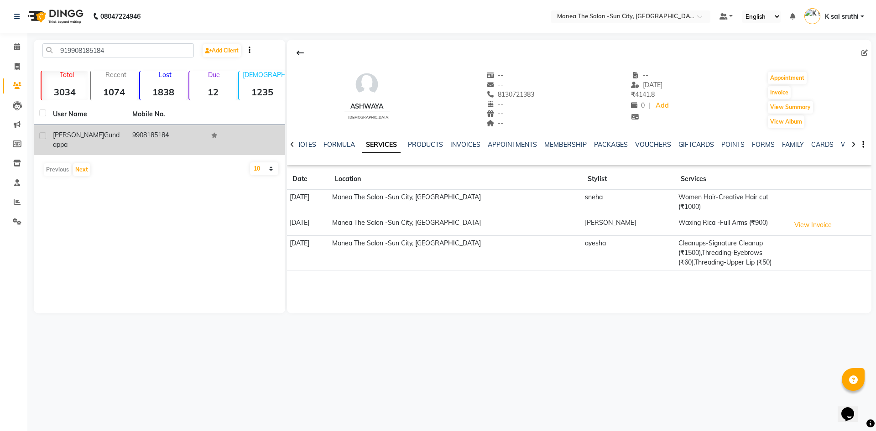
click at [139, 132] on td "9908185184" at bounding box center [166, 140] width 79 height 30
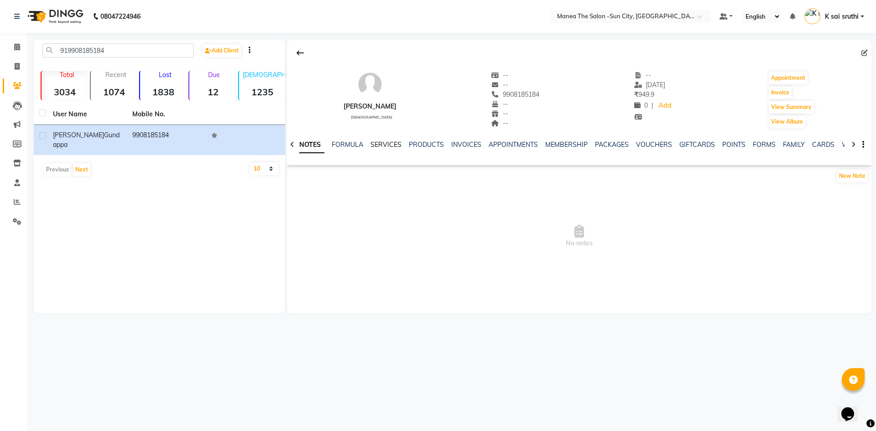
click at [376, 145] on link "SERVICES" at bounding box center [386, 145] width 31 height 8
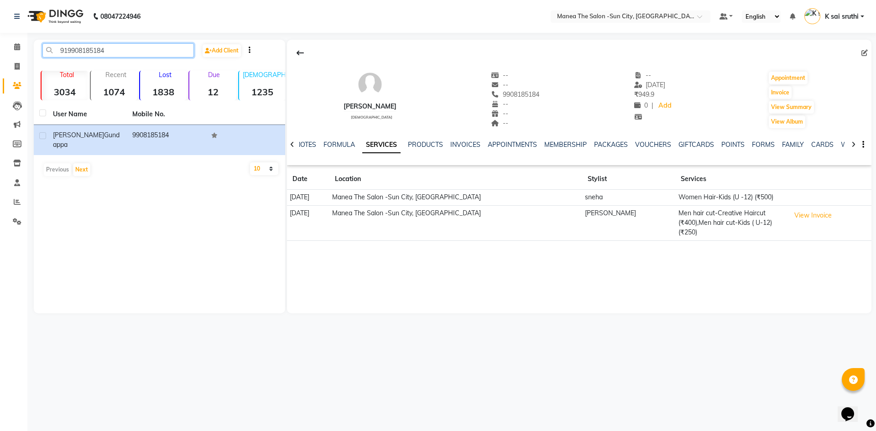
click at [123, 47] on input "919908185184" at bounding box center [118, 50] width 152 height 14
paste input "700100493"
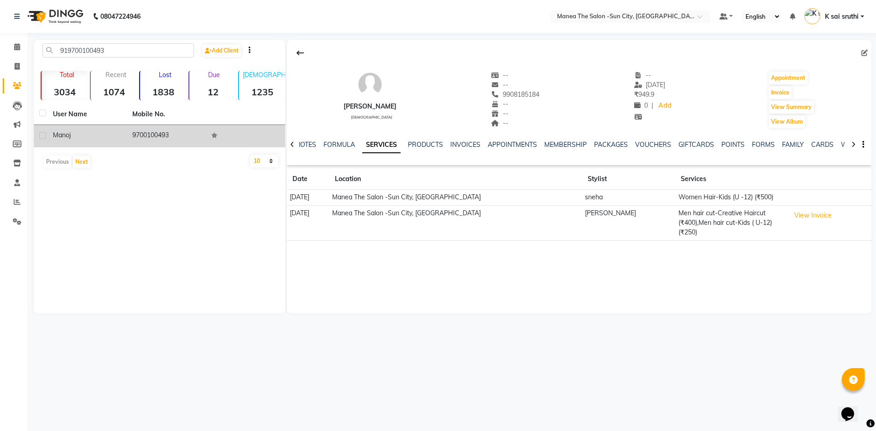
click at [155, 131] on td "9700100493" at bounding box center [166, 136] width 79 height 22
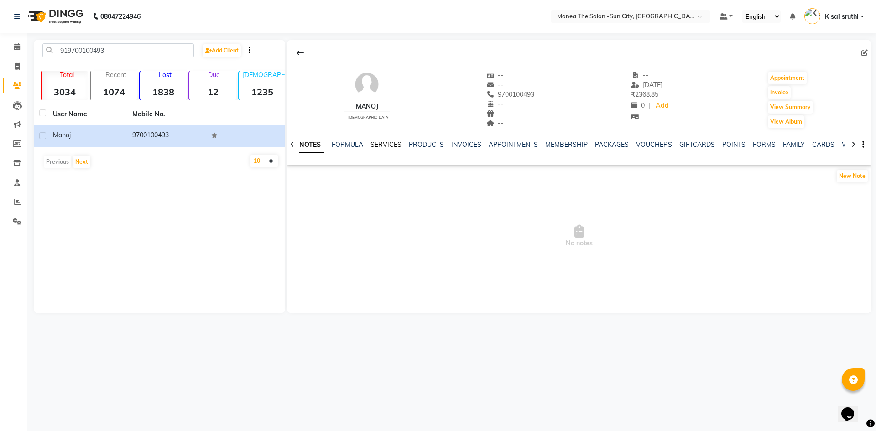
click at [396, 142] on link "SERVICES" at bounding box center [386, 145] width 31 height 8
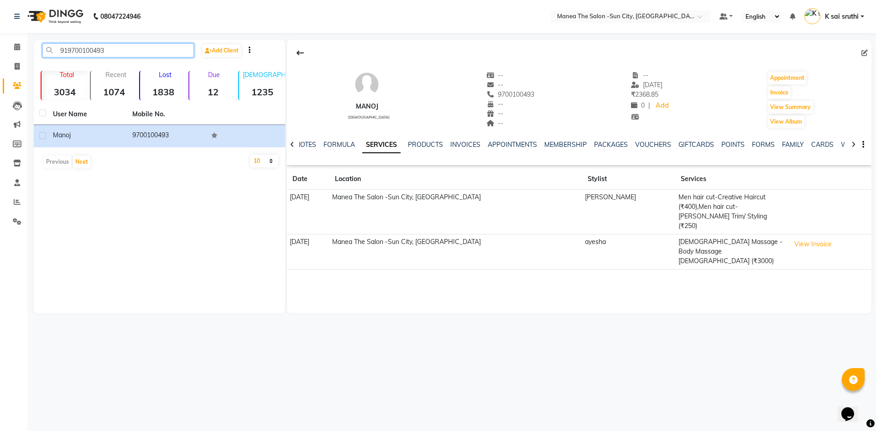
click at [122, 50] on input "919700100493" at bounding box center [118, 50] width 152 height 14
paste input "966331305"
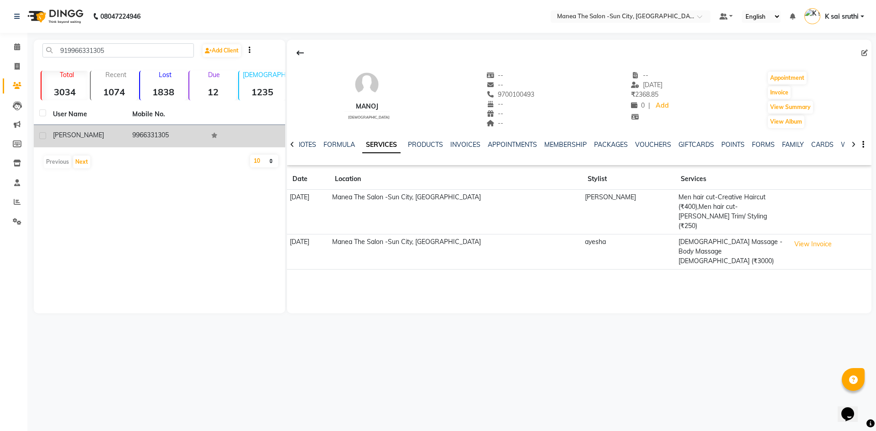
click at [157, 133] on td "9966331305" at bounding box center [166, 136] width 79 height 22
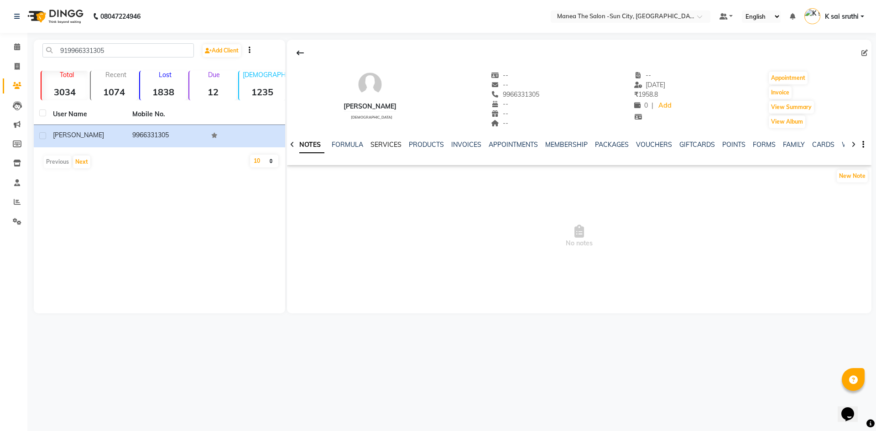
click at [378, 141] on link "SERVICES" at bounding box center [386, 145] width 31 height 8
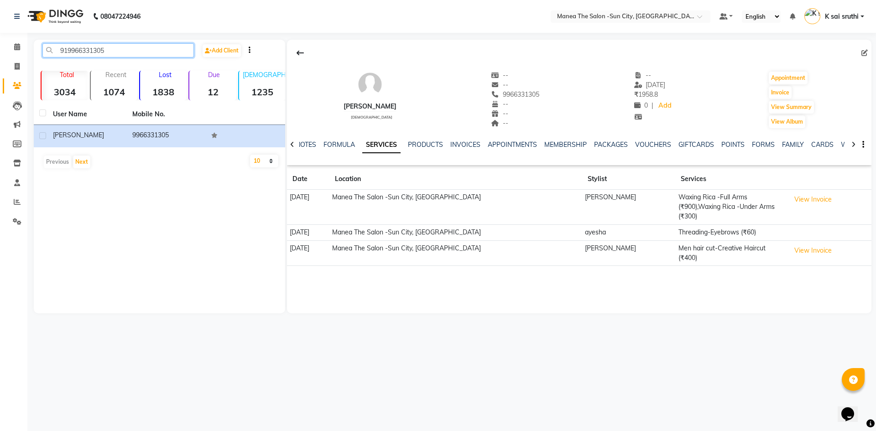
click at [115, 52] on input "919966331305" at bounding box center [118, 50] width 152 height 14
paste input "059517567"
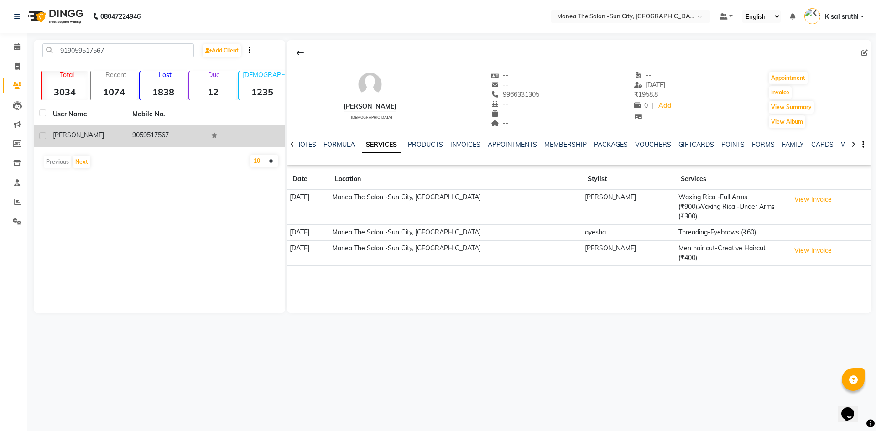
click at [146, 134] on td "9059517567" at bounding box center [166, 136] width 79 height 22
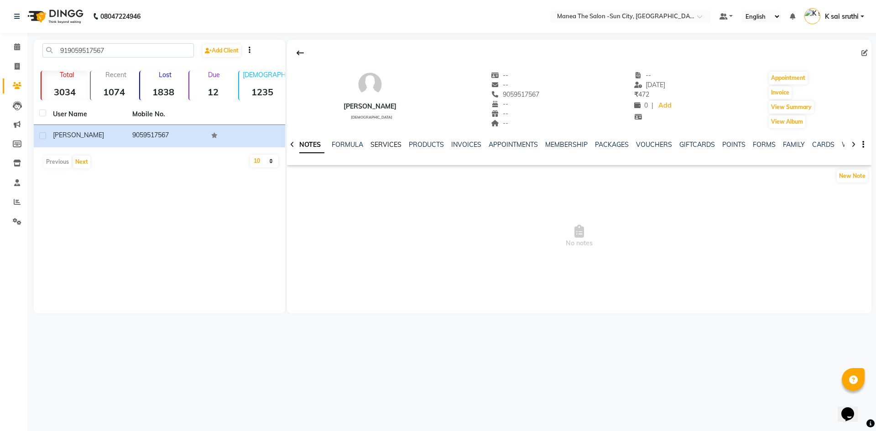
click at [383, 141] on link "SERVICES" at bounding box center [386, 145] width 31 height 8
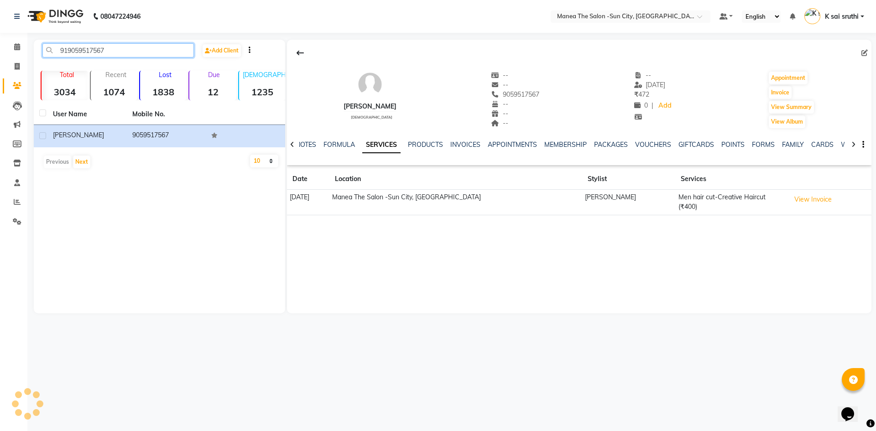
click at [116, 47] on input "919059517567" at bounding box center [118, 50] width 152 height 14
click at [117, 52] on input "919059517567" at bounding box center [118, 50] width 152 height 14
paste input "8341552652"
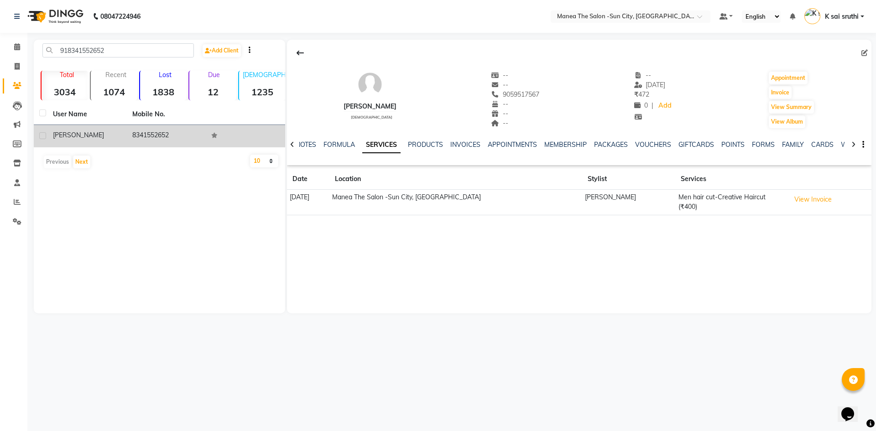
click at [141, 132] on td "8341552652" at bounding box center [166, 136] width 79 height 22
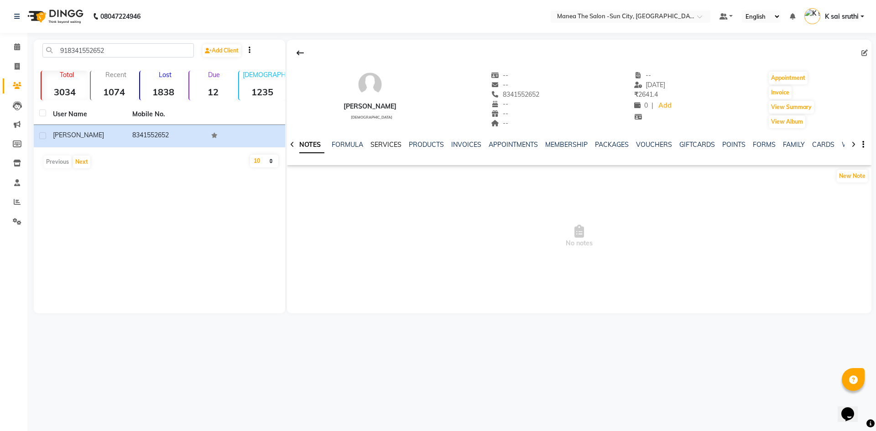
click at [377, 147] on link "SERVICES" at bounding box center [386, 145] width 31 height 8
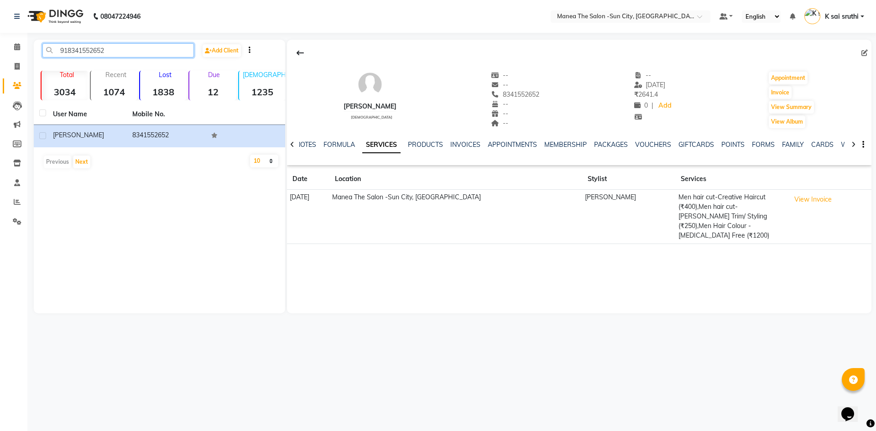
click at [133, 49] on input "918341552652" at bounding box center [118, 50] width 152 height 14
paste input "7978790520"
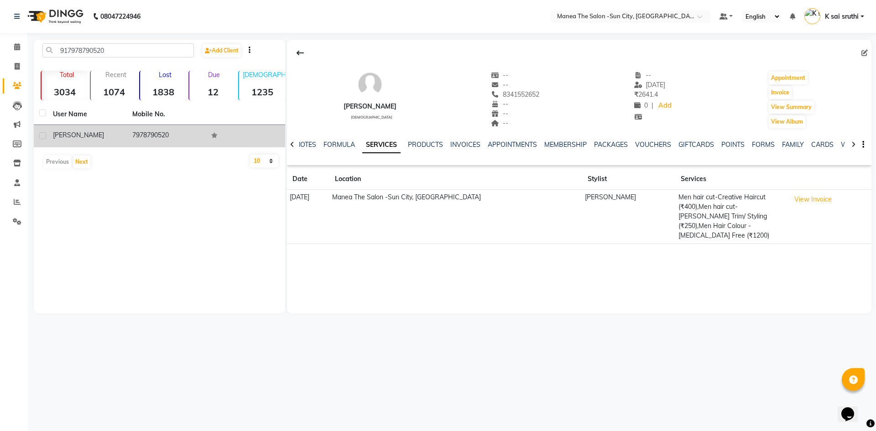
click at [161, 132] on td "7978790520" at bounding box center [166, 136] width 79 height 22
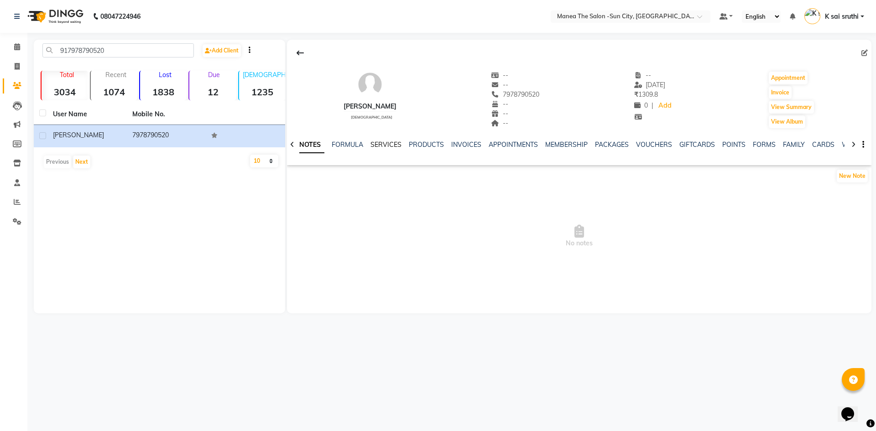
click at [379, 144] on link "SERVICES" at bounding box center [386, 145] width 31 height 8
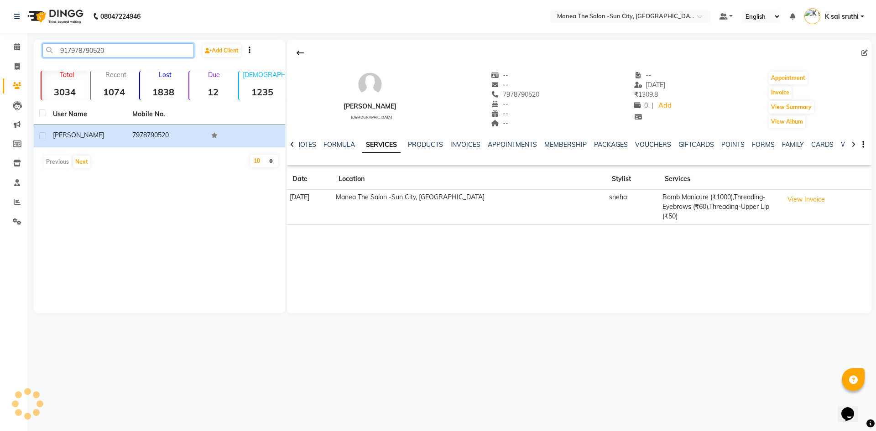
click at [121, 51] on input "917978790520" at bounding box center [118, 50] width 152 height 14
paste input "9492664986"
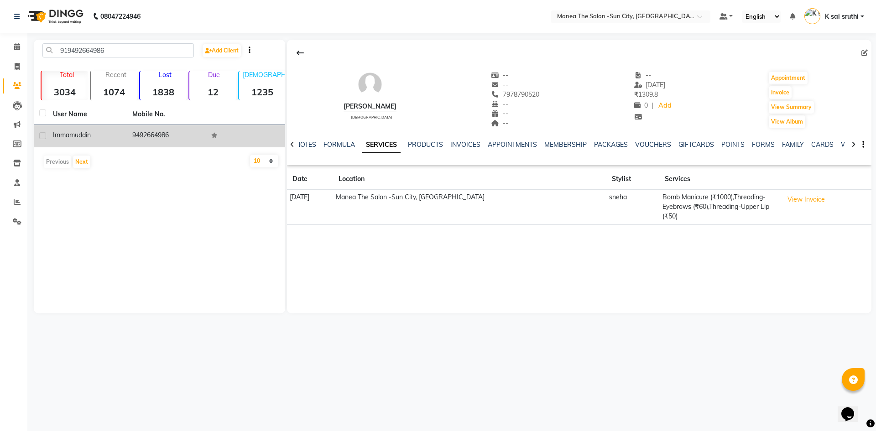
click at [164, 138] on td "9492664986" at bounding box center [166, 136] width 79 height 22
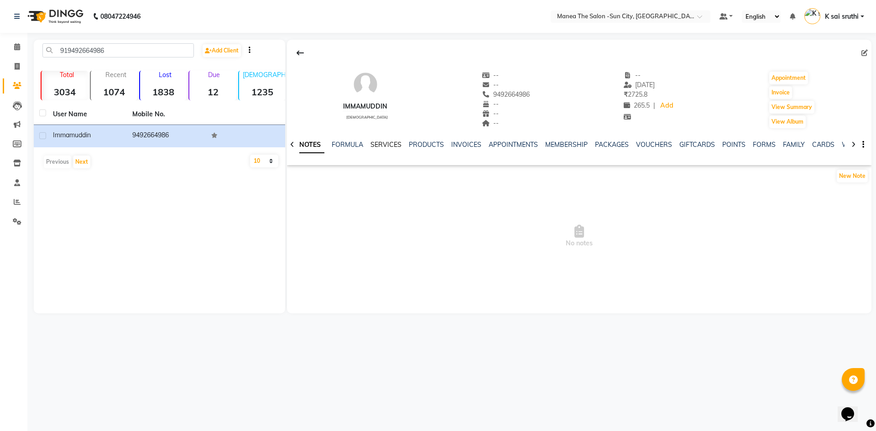
click at [379, 145] on link "SERVICES" at bounding box center [386, 145] width 31 height 8
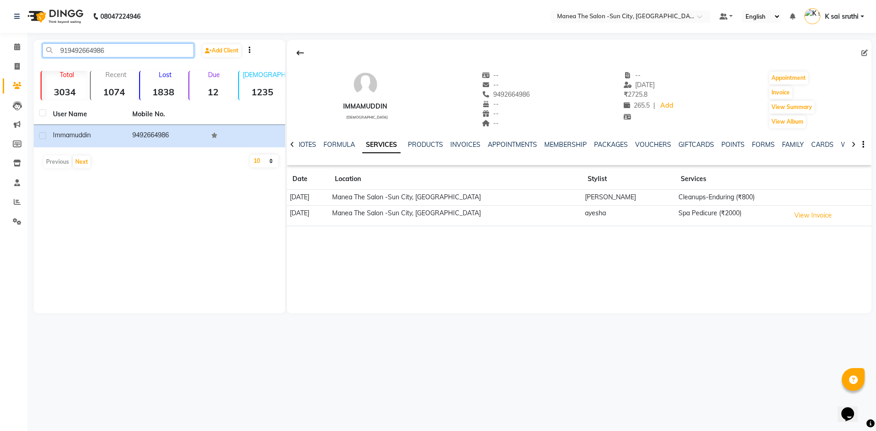
click at [141, 52] on input "919492664986" at bounding box center [118, 50] width 152 height 14
paste input "6309730555"
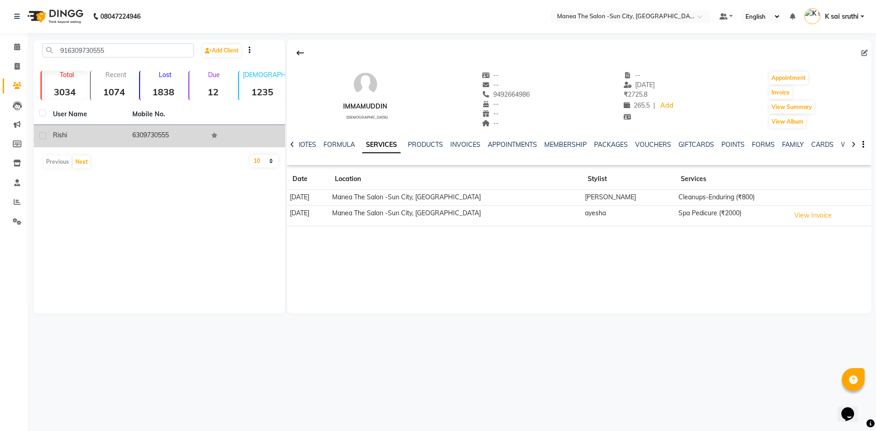
click at [153, 133] on td "6309730555" at bounding box center [166, 136] width 79 height 22
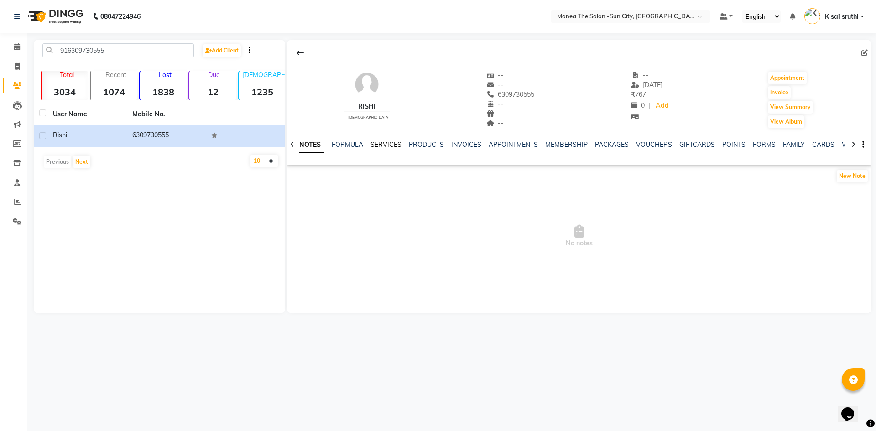
click at [383, 143] on link "SERVICES" at bounding box center [386, 145] width 31 height 8
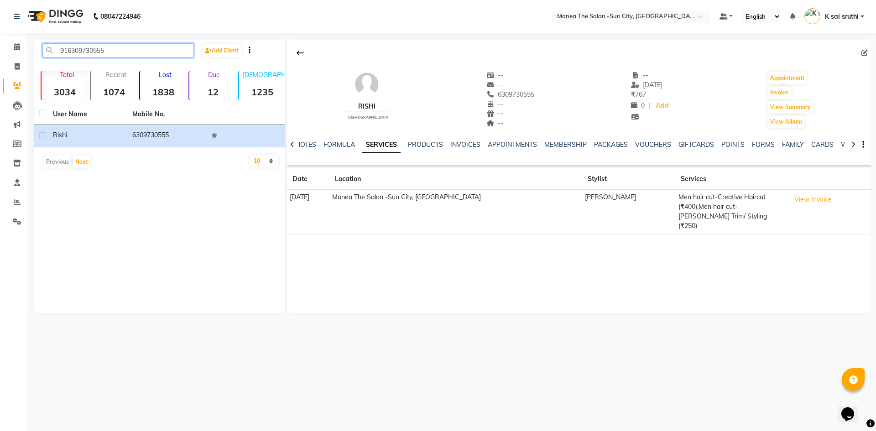
click at [123, 44] on input "916309730555" at bounding box center [118, 50] width 152 height 14
paste input "9849501444"
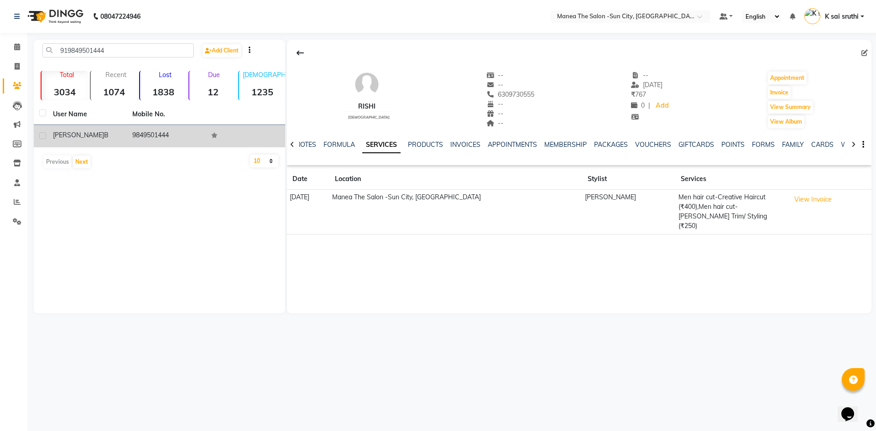
click at [153, 132] on td "9849501444" at bounding box center [166, 136] width 79 height 22
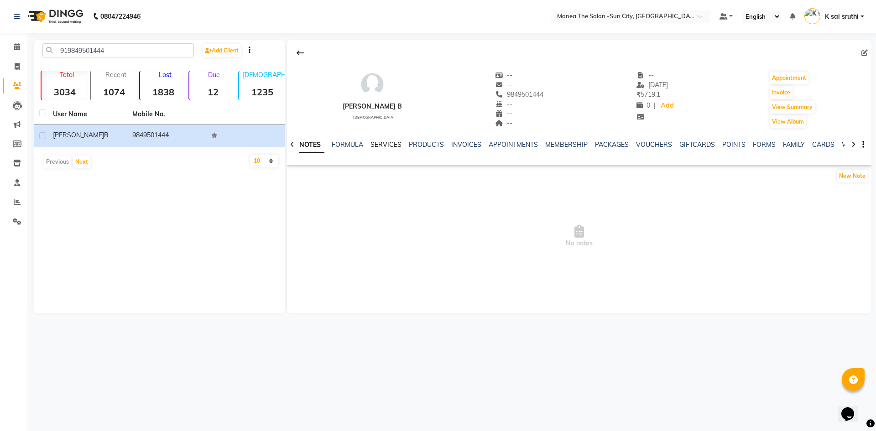
click at [389, 142] on link "SERVICES" at bounding box center [386, 145] width 31 height 8
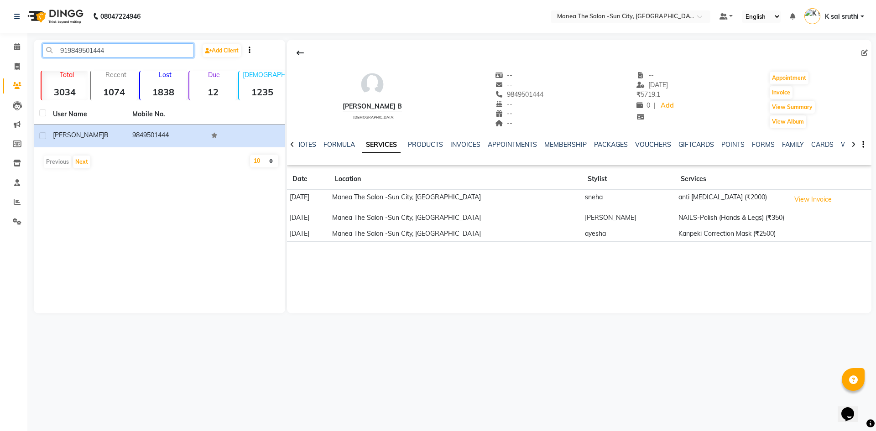
click at [115, 50] on input "919849501444" at bounding box center [118, 50] width 152 height 14
paste input "05200633"
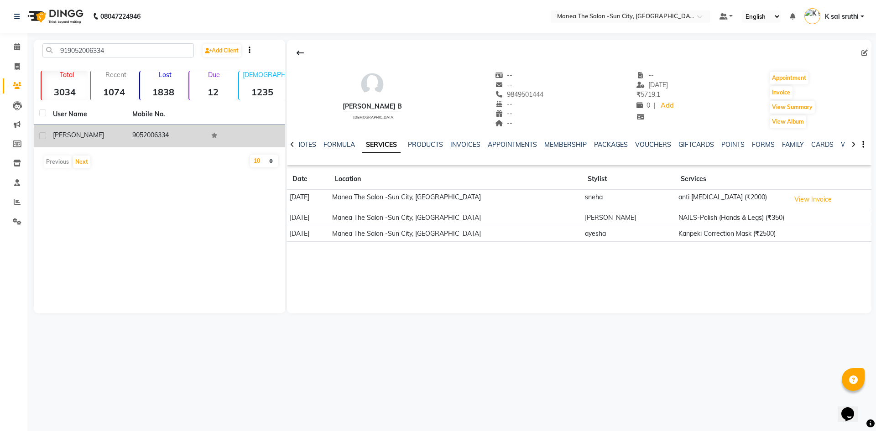
click at [143, 135] on td "9052006334" at bounding box center [166, 136] width 79 height 22
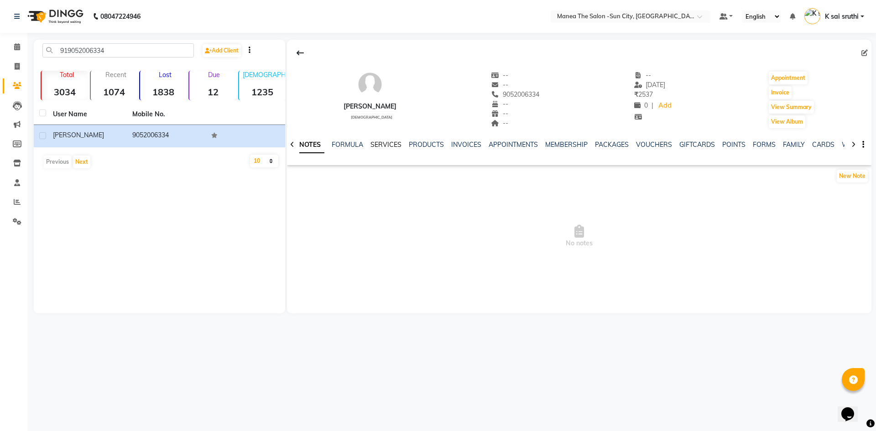
click at [383, 143] on link "SERVICES" at bounding box center [386, 145] width 31 height 8
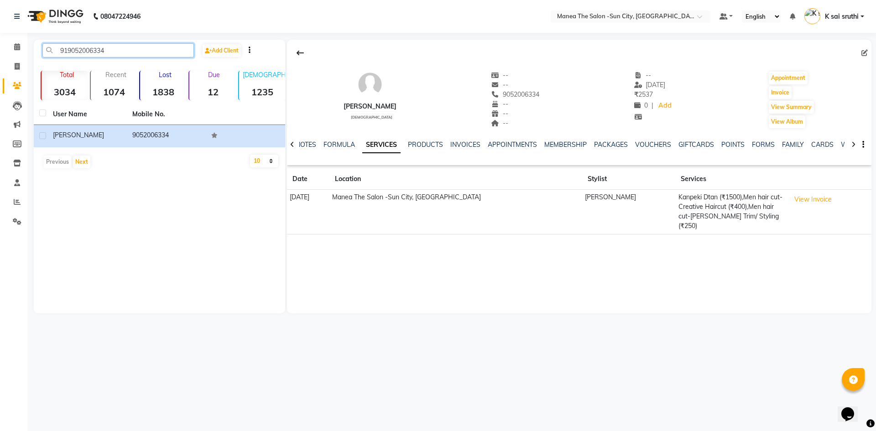
click at [115, 50] on input "919052006334" at bounding box center [118, 50] width 152 height 14
paste input "502507259"
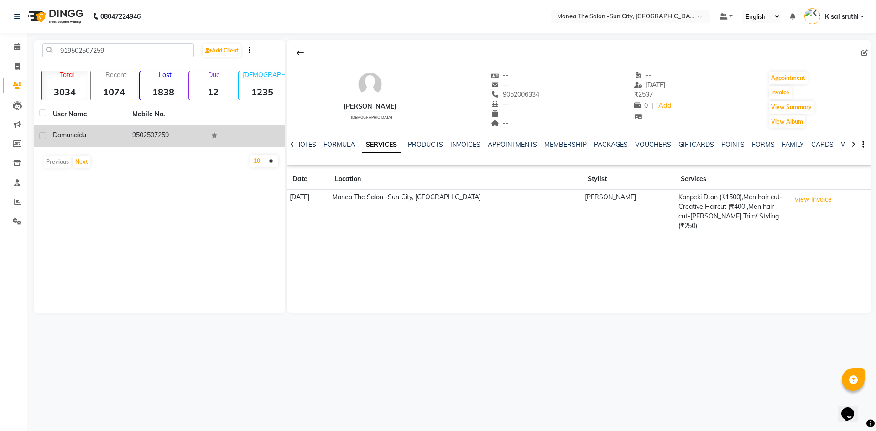
click at [150, 136] on td "9502507259" at bounding box center [166, 136] width 79 height 22
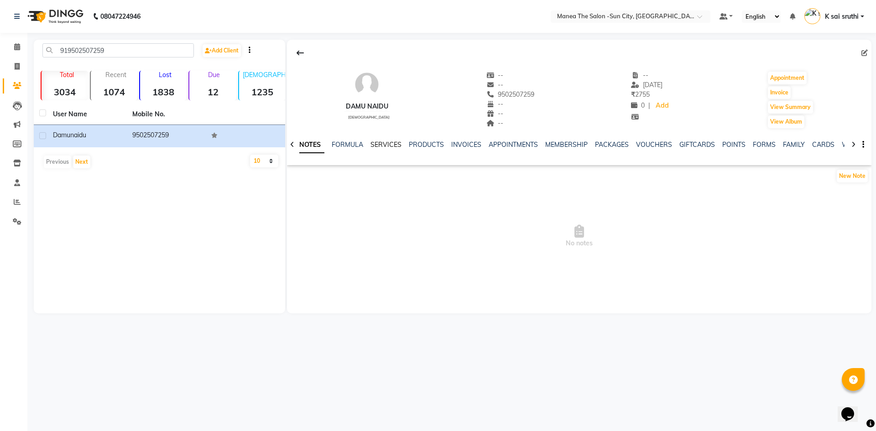
click at [388, 146] on link "SERVICES" at bounding box center [386, 145] width 31 height 8
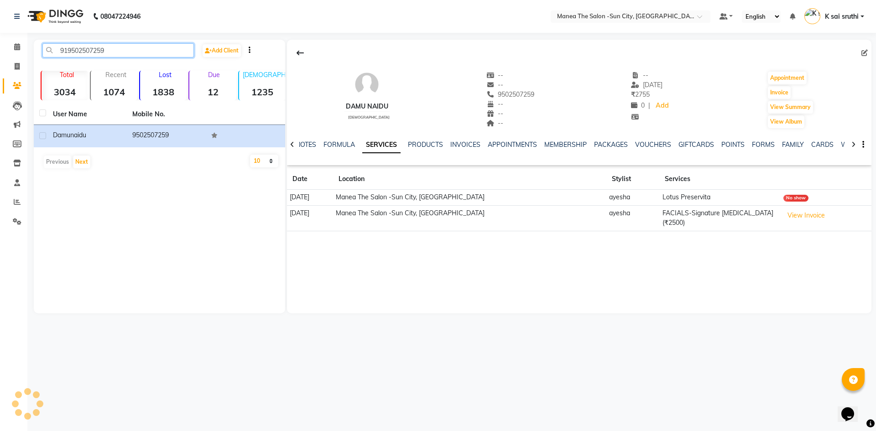
click at [114, 49] on input "919502507259" at bounding box center [118, 50] width 152 height 14
paste input "81049940"
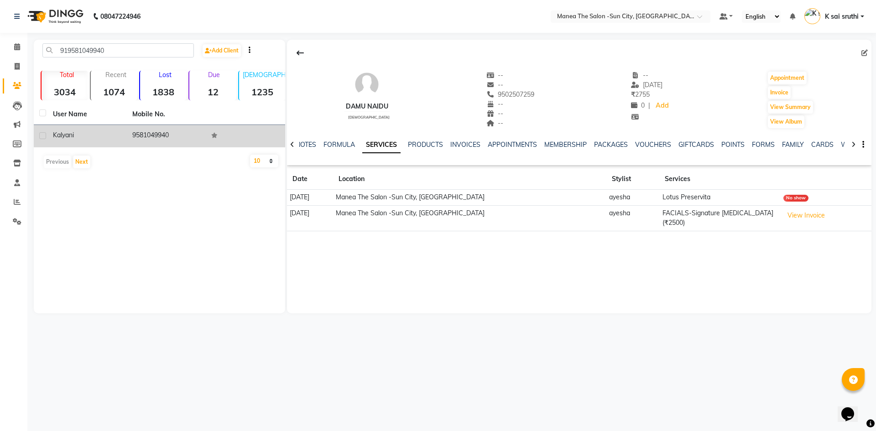
click at [152, 134] on td "9581049940" at bounding box center [166, 136] width 79 height 22
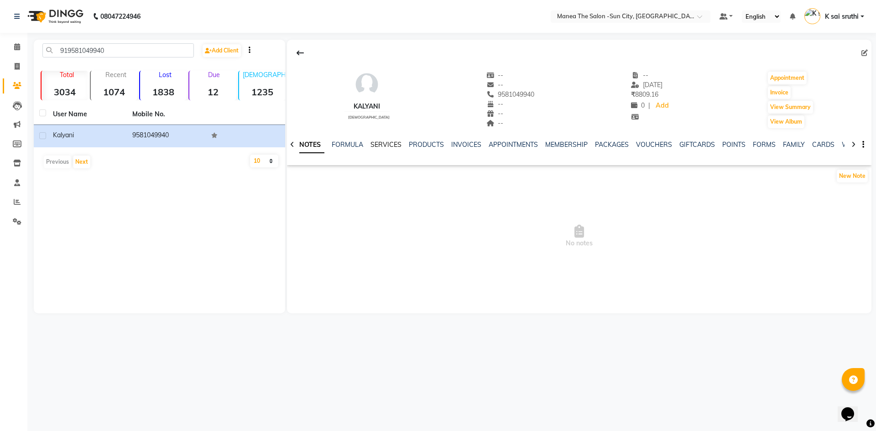
click at [381, 141] on link "SERVICES" at bounding box center [386, 145] width 31 height 8
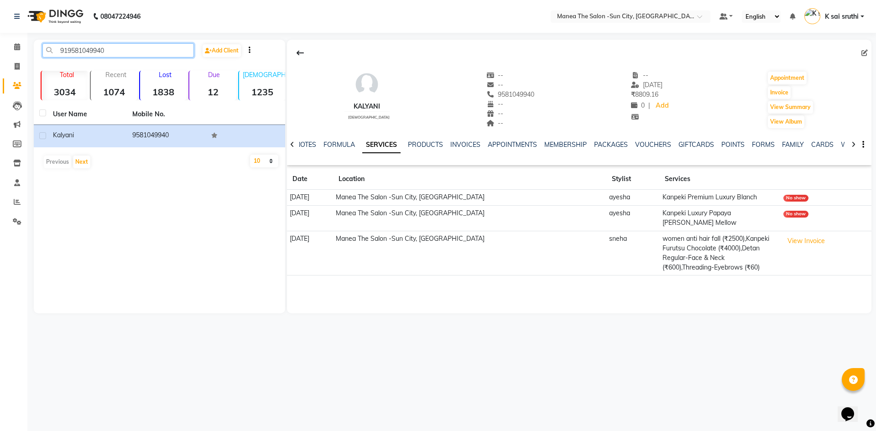
click at [117, 49] on input "919581049940" at bounding box center [118, 50] width 152 height 14
paste input "76740950"
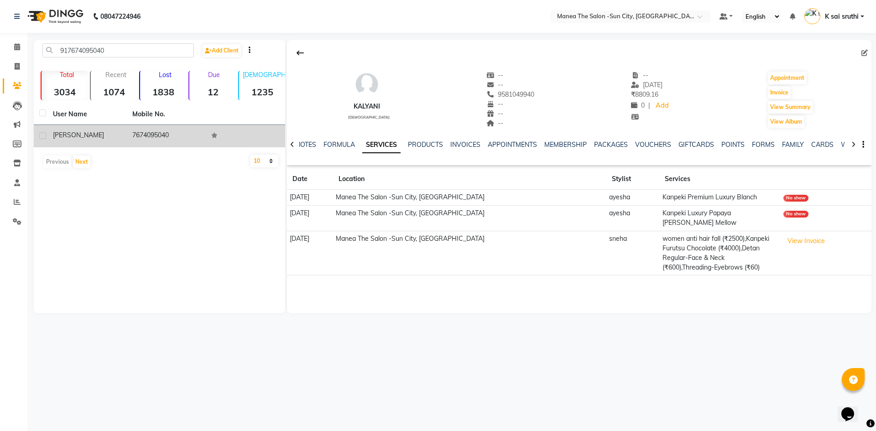
click at [147, 129] on td "7674095040" at bounding box center [166, 136] width 79 height 22
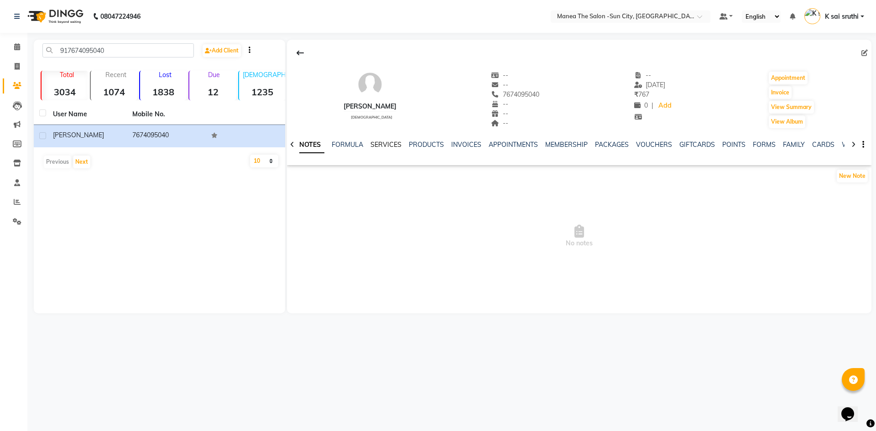
click at [378, 144] on link "SERVICES" at bounding box center [386, 145] width 31 height 8
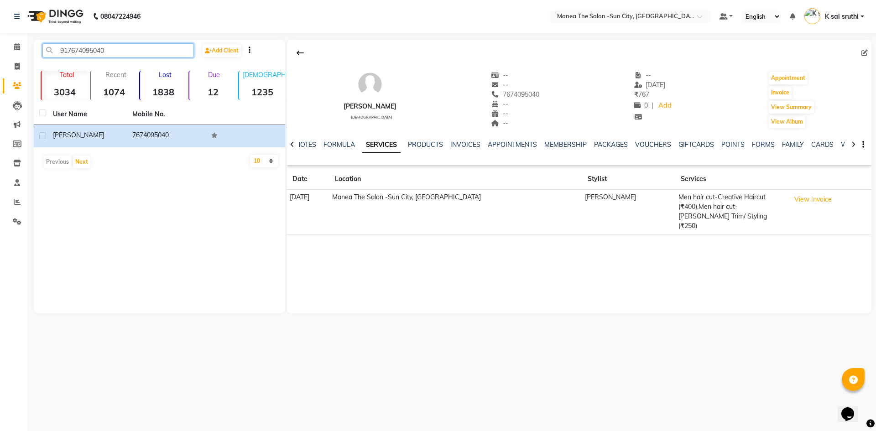
click at [113, 49] on input "917674095040" at bounding box center [118, 50] width 152 height 14
paste input "9392783028"
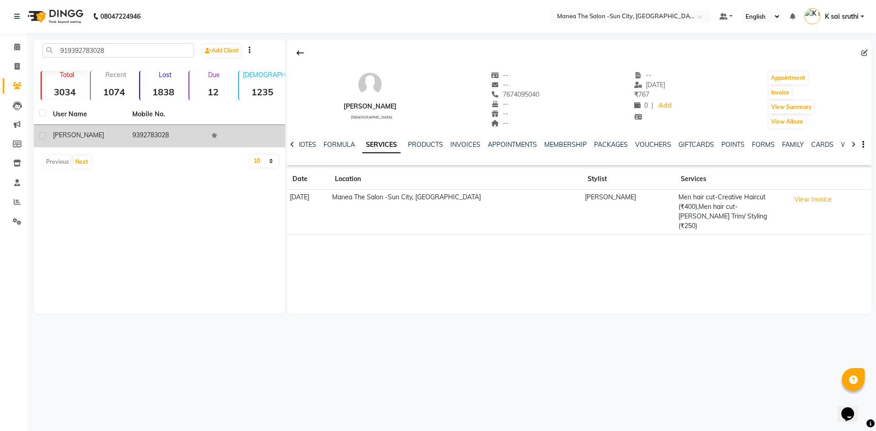
click at [113, 126] on td "[PERSON_NAME]" at bounding box center [86, 136] width 79 height 22
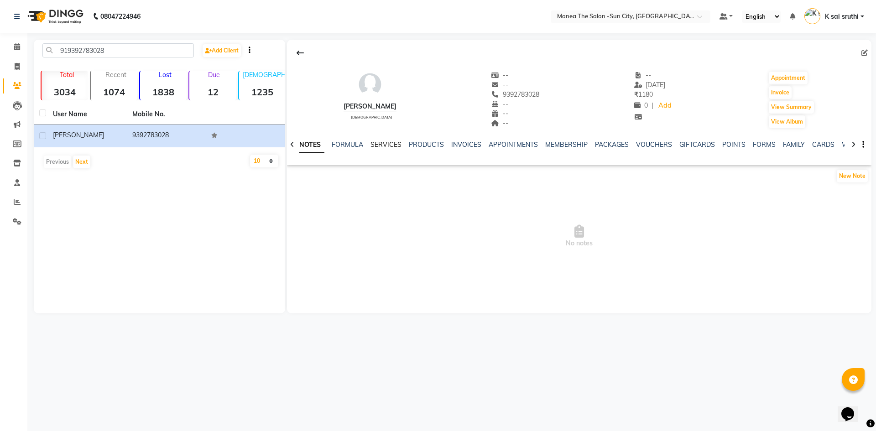
click at [388, 146] on link "SERVICES" at bounding box center [386, 145] width 31 height 8
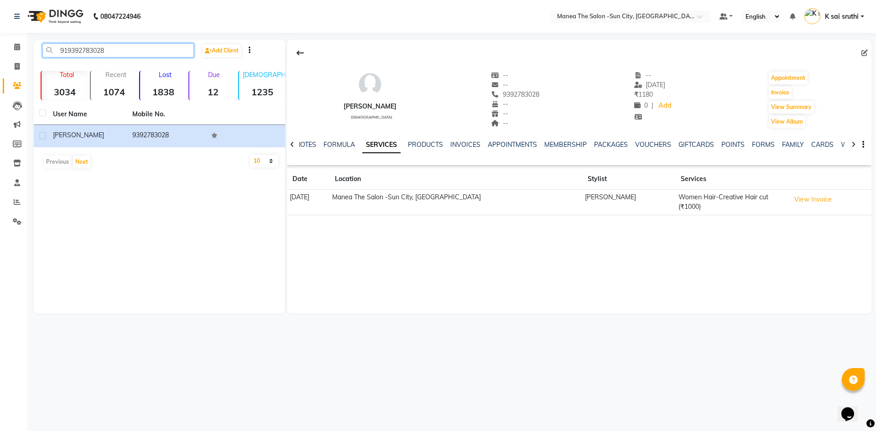
click at [116, 53] on input "919392783028" at bounding box center [118, 50] width 152 height 14
paste input "441941459"
paste input "91944194"
click at [144, 49] on input "91944194145991944194" at bounding box center [118, 50] width 152 height 14
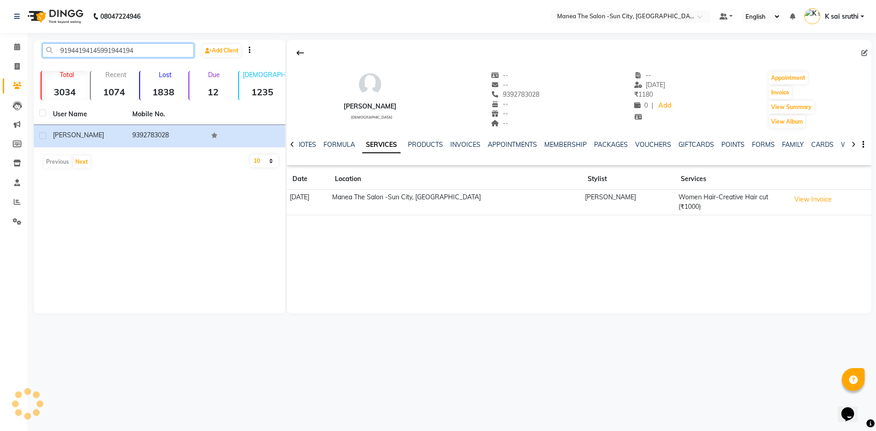
click at [144, 49] on input "91944194145991944194" at bounding box center [118, 50] width 152 height 14
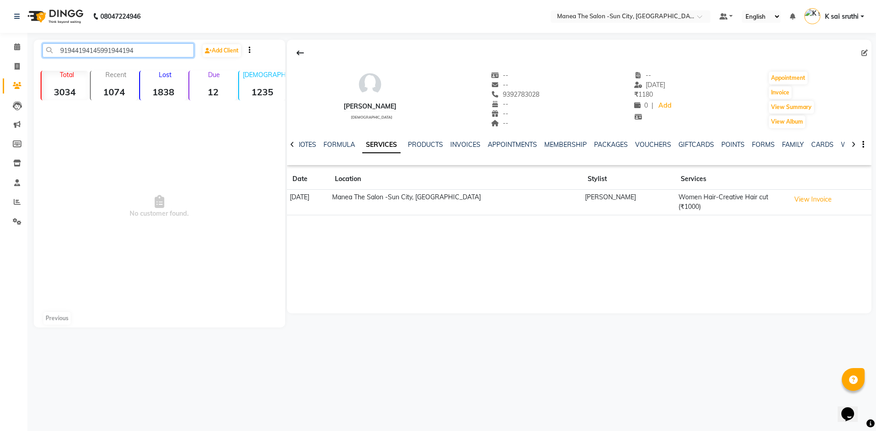
paste input "text"
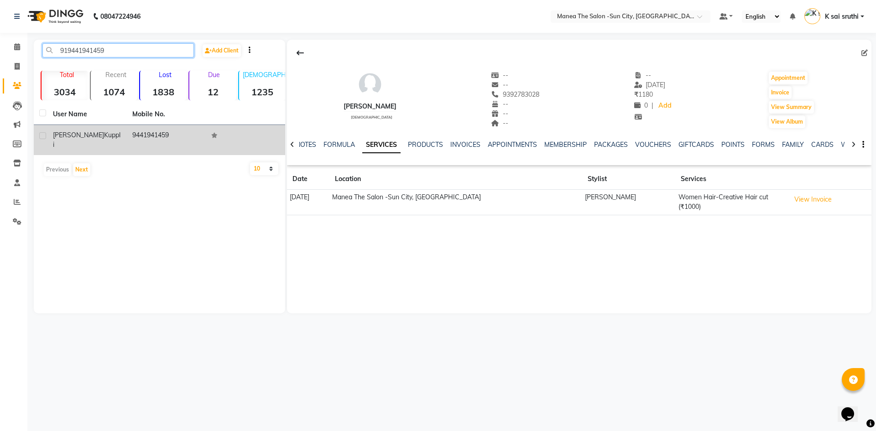
type input "919441941459"
click at [153, 136] on td "9441941459" at bounding box center [166, 140] width 79 height 30
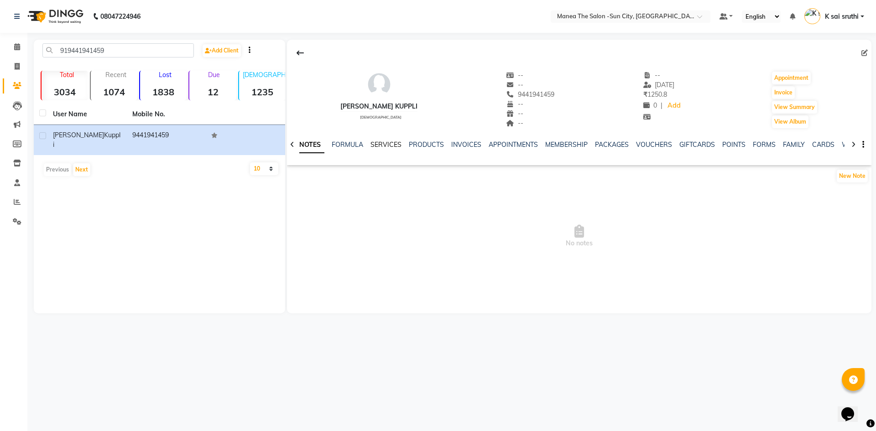
click at [377, 142] on link "SERVICES" at bounding box center [386, 145] width 31 height 8
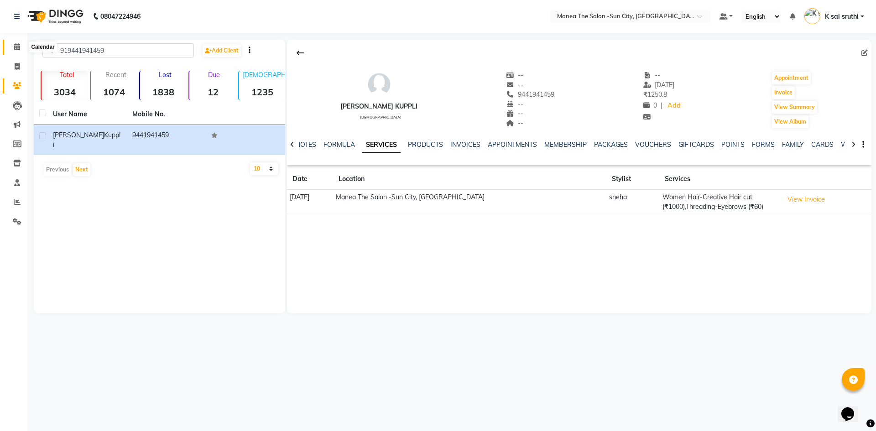
click at [16, 47] on icon at bounding box center [17, 46] width 6 height 7
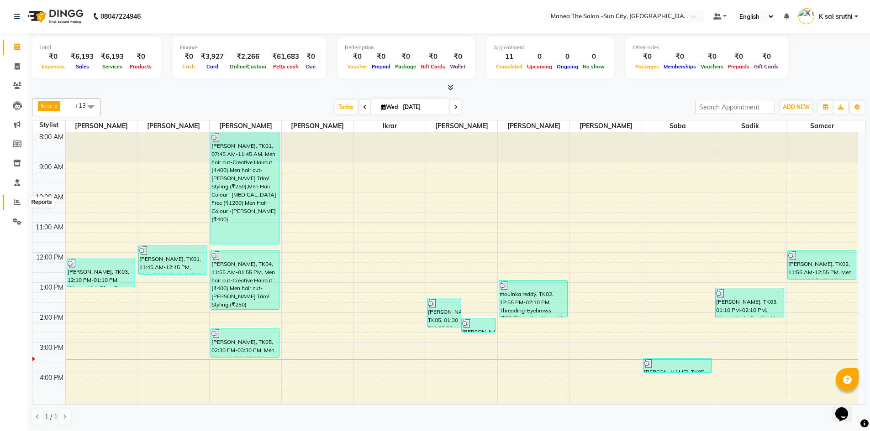
click at [16, 201] on icon at bounding box center [17, 202] width 7 height 7
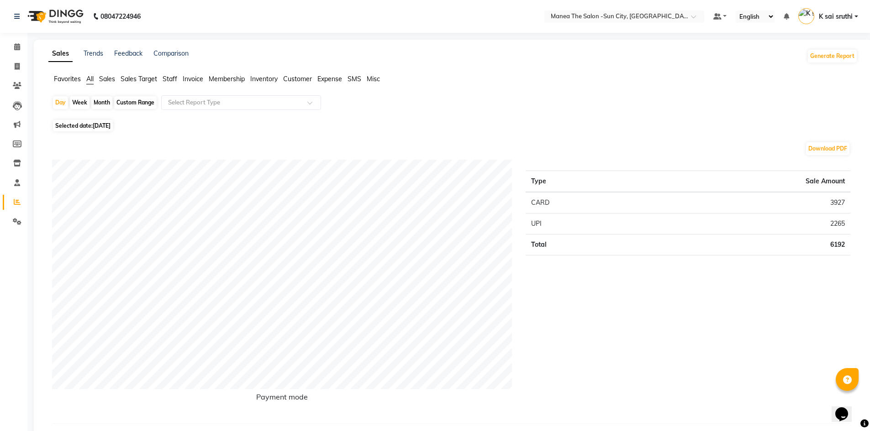
click at [139, 76] on span "Sales Target" at bounding box center [138, 79] width 37 height 8
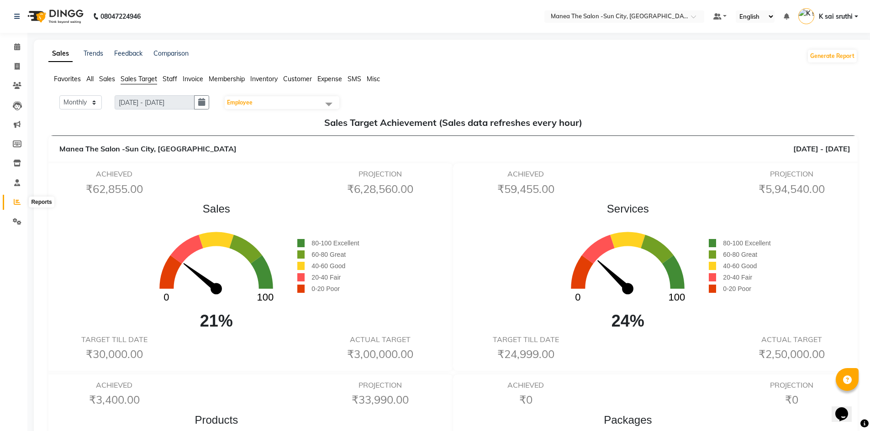
click at [15, 200] on icon at bounding box center [17, 202] width 7 height 7
click at [14, 46] on icon at bounding box center [17, 46] width 6 height 7
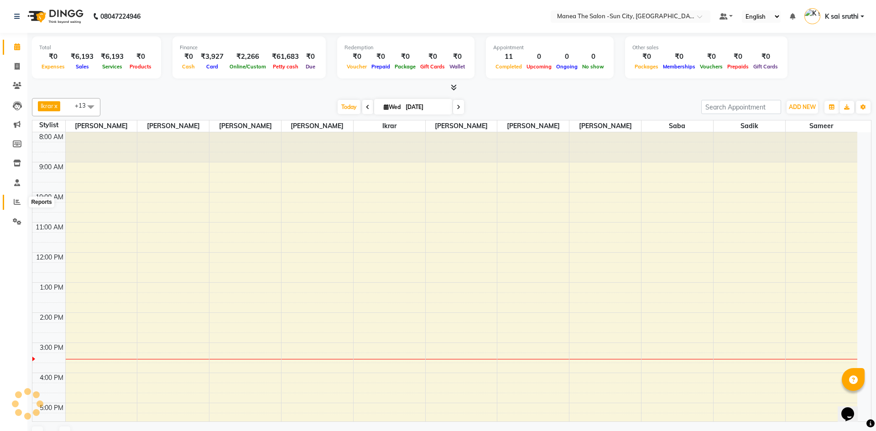
click at [15, 202] on icon at bounding box center [17, 202] width 7 height 7
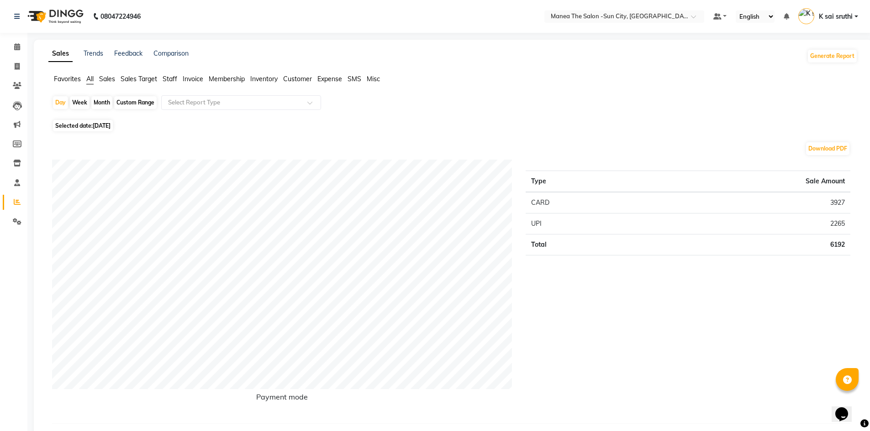
click at [102, 101] on div "Month" at bounding box center [101, 102] width 21 height 13
select select "9"
select select "2025"
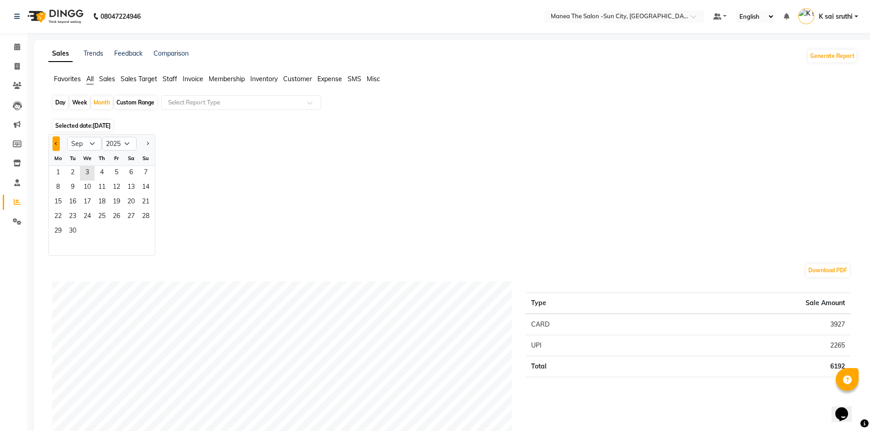
click at [53, 142] on button "Previous month" at bounding box center [55, 143] width 7 height 15
select select "8"
click at [119, 173] on span "1" at bounding box center [116, 173] width 15 height 15
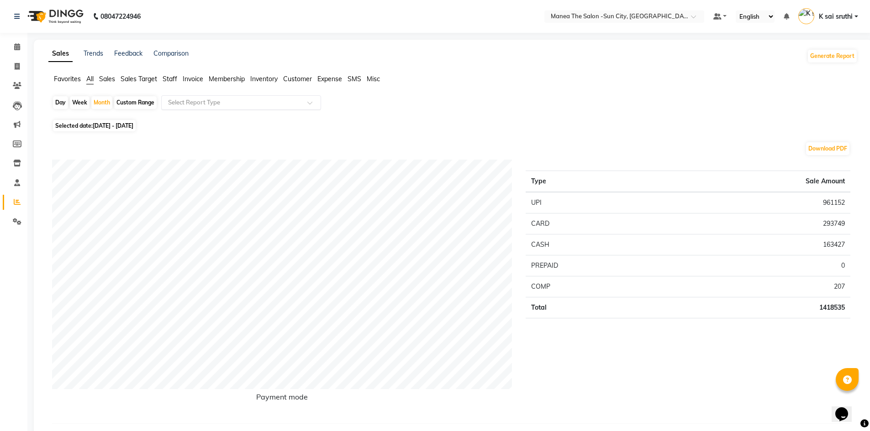
click at [206, 103] on input "text" at bounding box center [231, 102] width 131 height 9
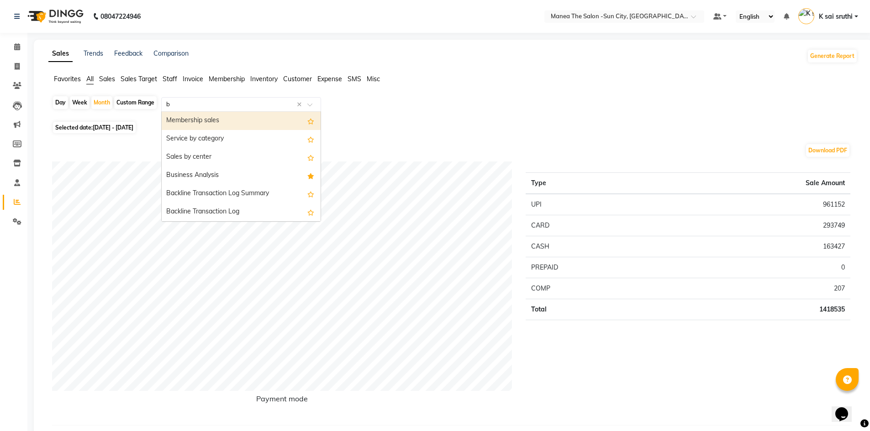
type input "bu"
click at [210, 117] on div "Business Analysis" at bounding box center [241, 121] width 159 height 18
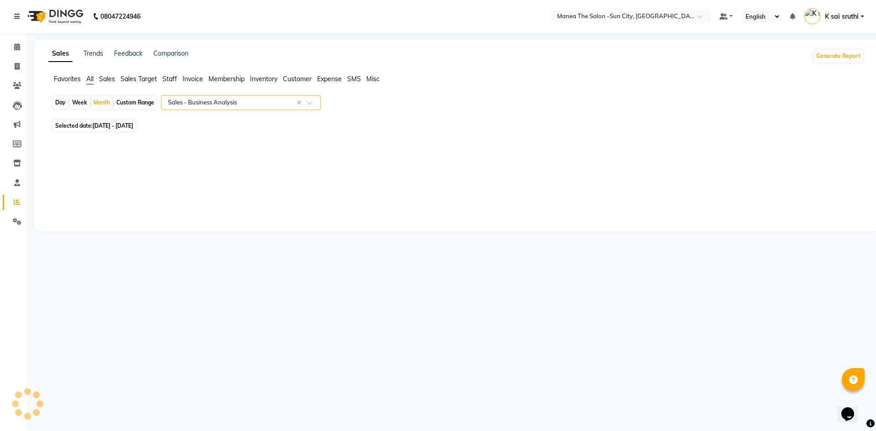
select select "full_report"
select select "csv"
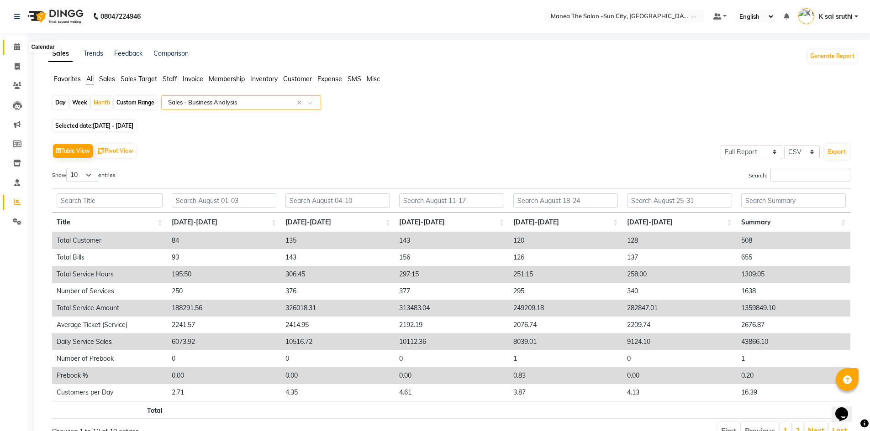
click at [16, 45] on icon at bounding box center [17, 46] width 6 height 7
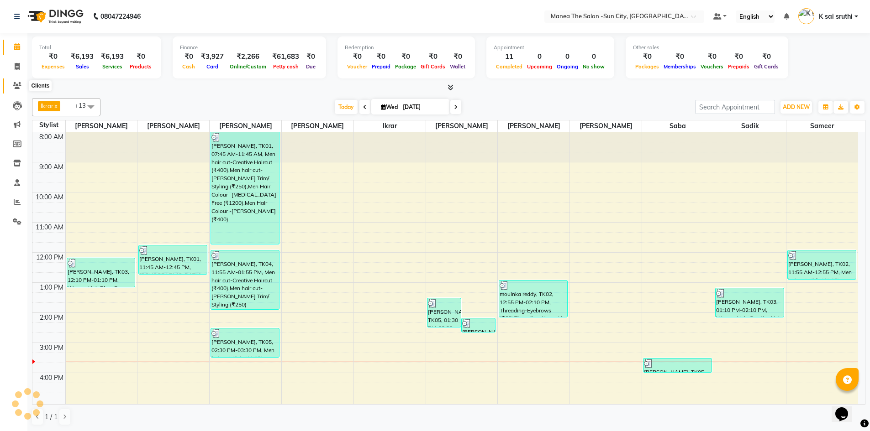
click at [19, 83] on icon at bounding box center [17, 85] width 9 height 7
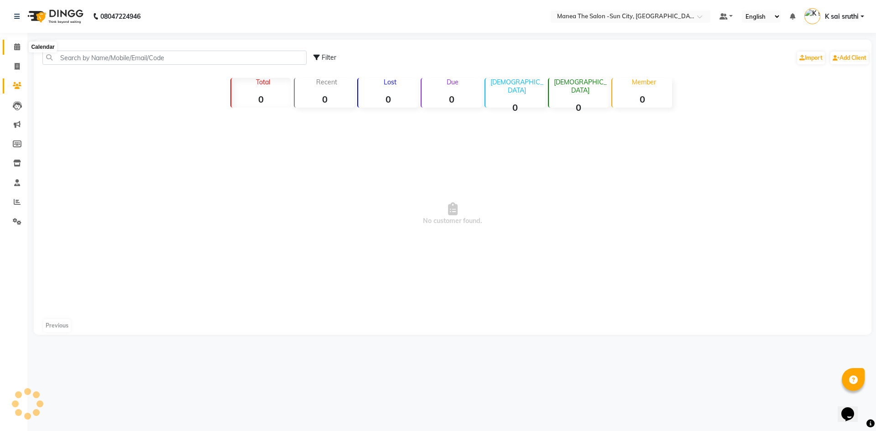
click at [18, 44] on icon at bounding box center [17, 46] width 6 height 7
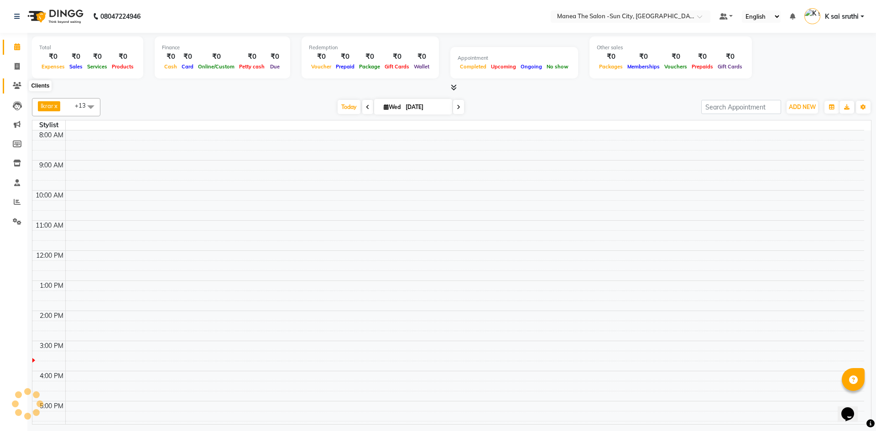
click at [15, 87] on icon at bounding box center [17, 85] width 9 height 7
